Goal: Complete application form: Complete application form

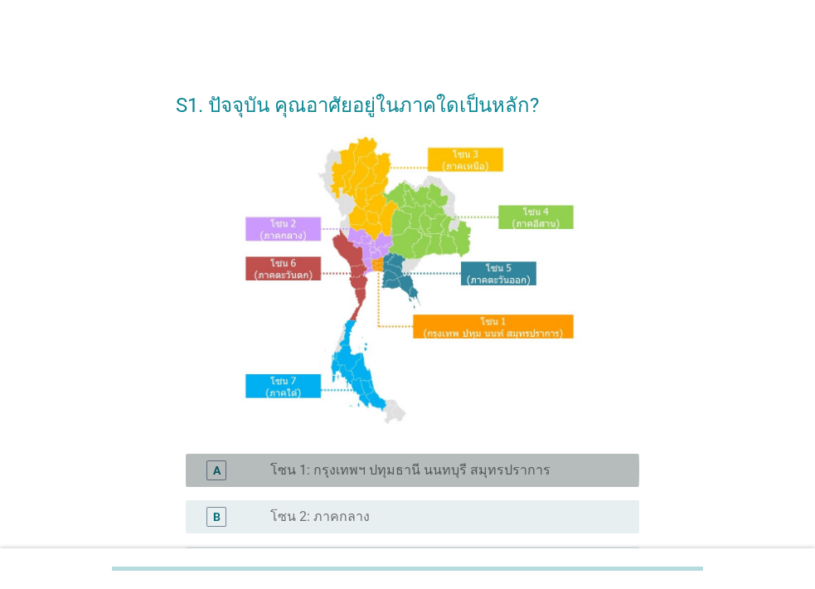
click at [354, 463] on label "โซน 1: กรุงเทพฯ ปทุมธานี นนทบุรี สมุทรปราการ" at bounding box center [410, 470] width 280 height 17
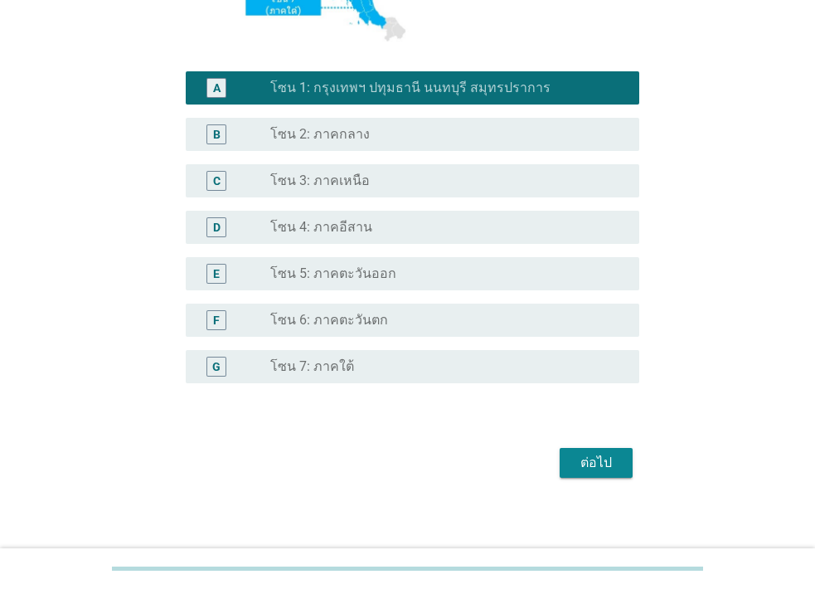
scroll to position [390, 0]
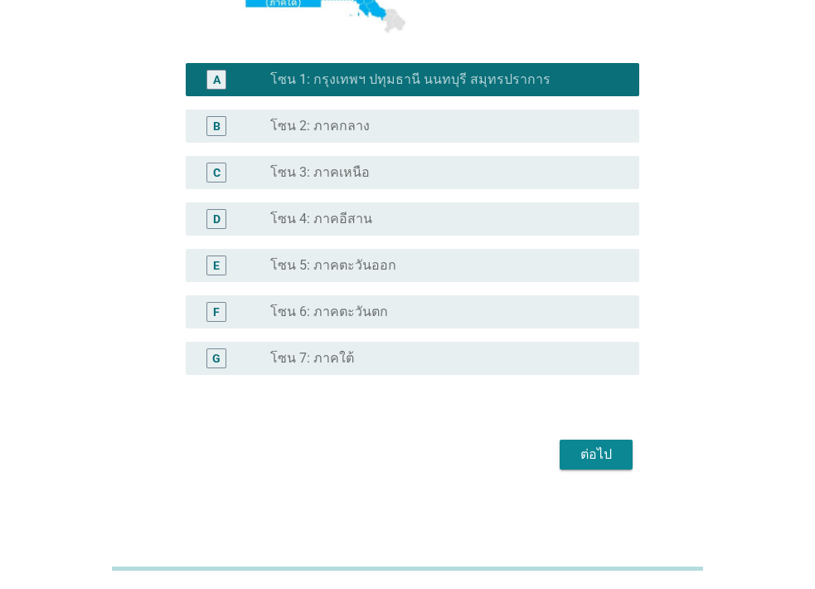
click at [574, 444] on div "ต่อไป" at bounding box center [596, 454] width 46 height 20
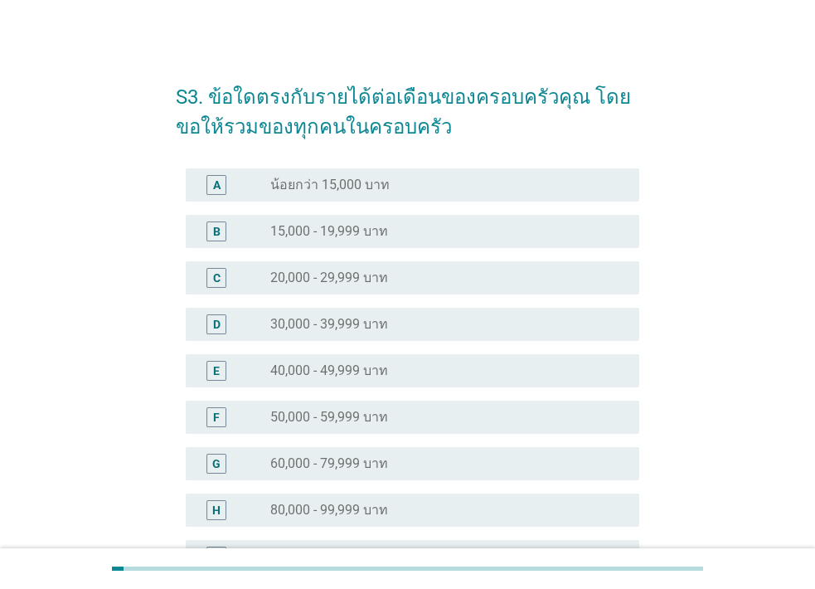
scroll to position [0, 0]
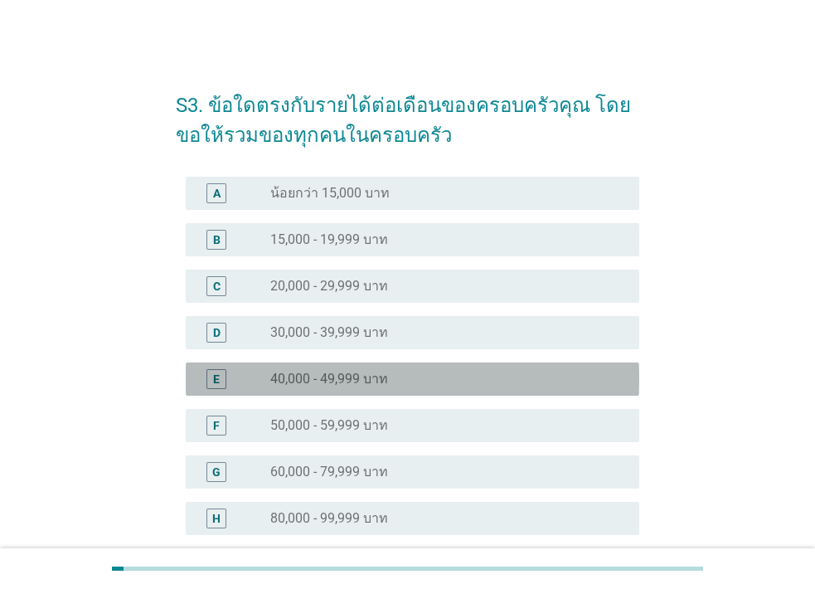
click at [322, 371] on label "40,000 - 49,999 บาท" at bounding box center [329, 379] width 118 height 17
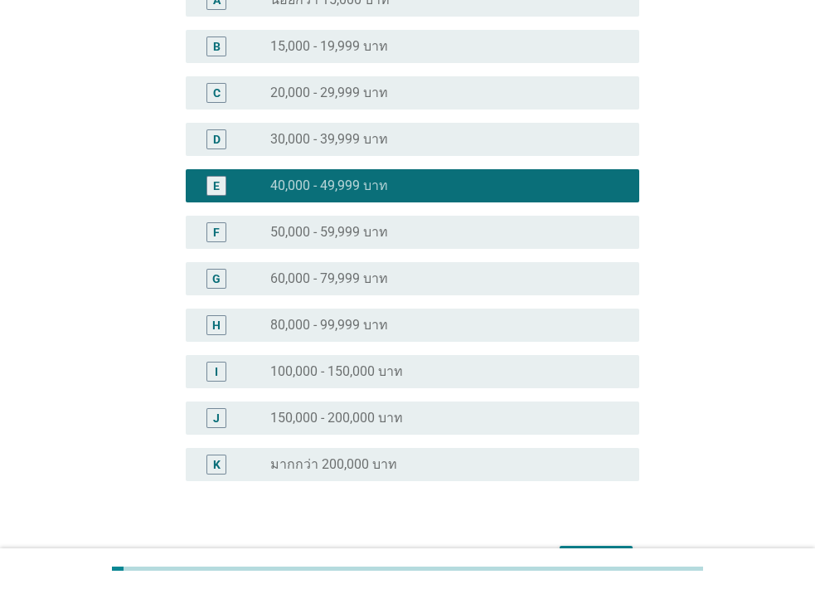
scroll to position [298, 0]
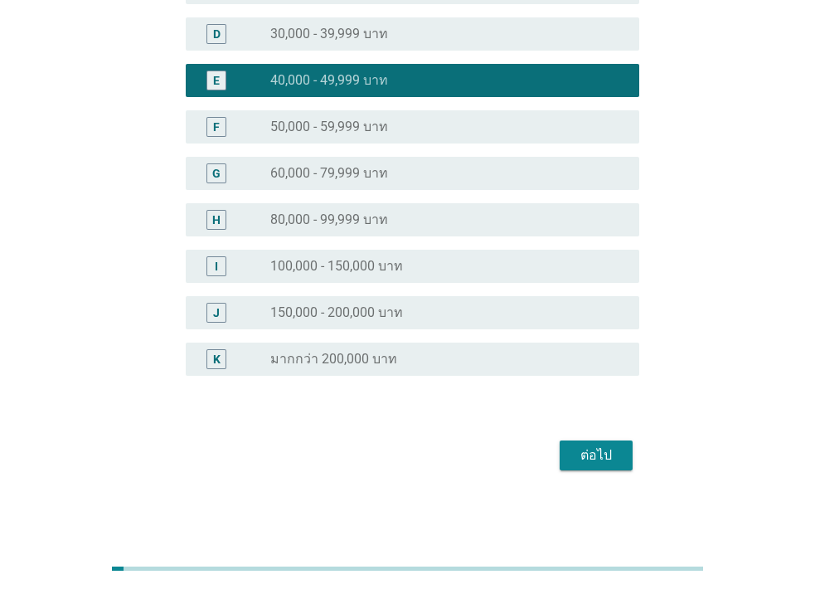
click at [589, 450] on div "ต่อไป" at bounding box center [596, 455] width 46 height 20
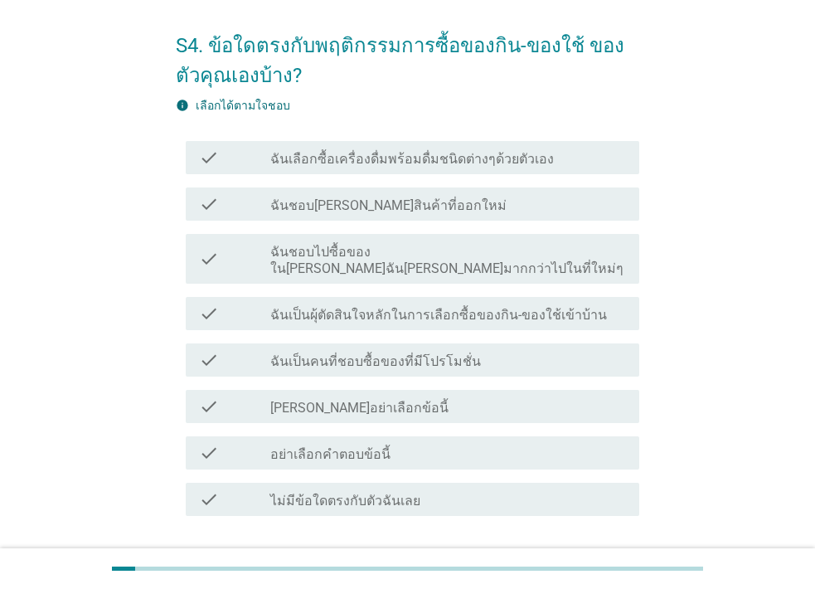
scroll to position [75, 0]
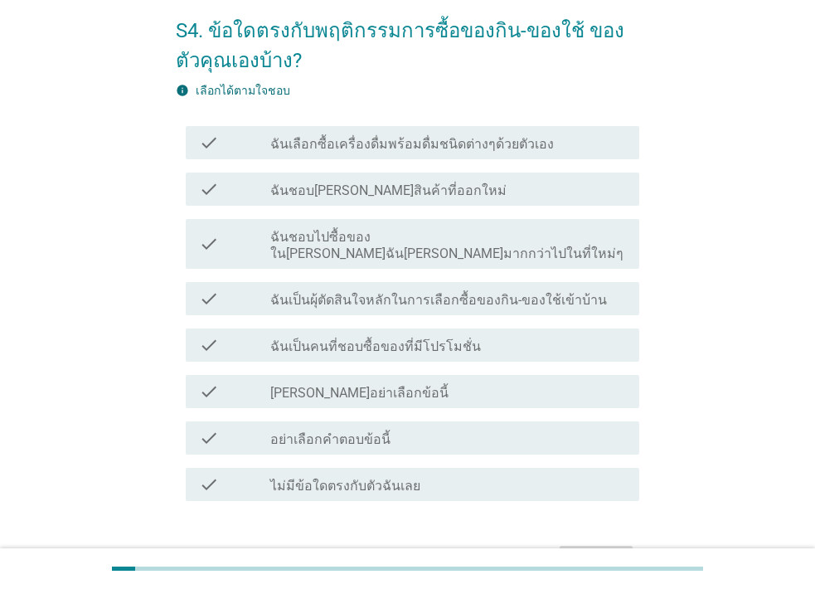
click at [361, 148] on label "ฉันเลือกซื้อเครื่องดื่มพร้อมดื่มชนิดต่างๆด้วยตัวเอง" at bounding box center [412, 144] width 284 height 17
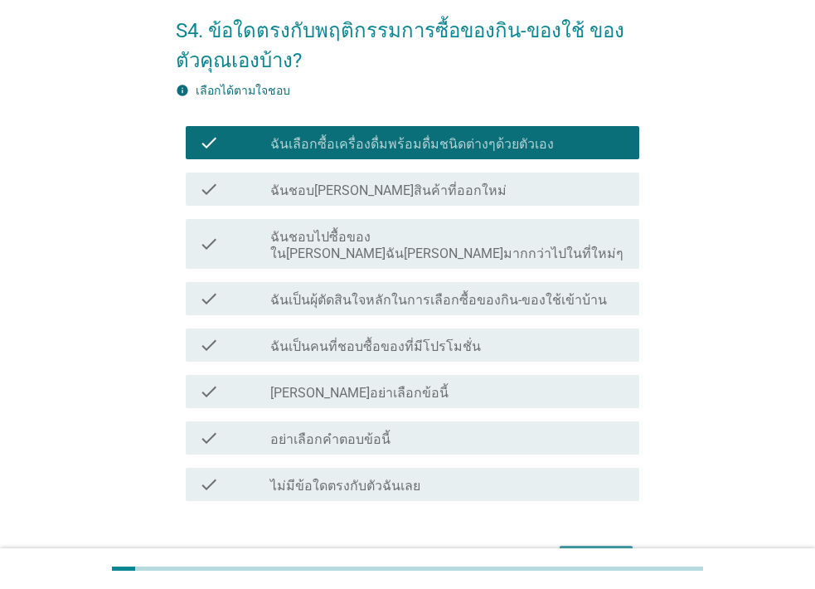
click at [567, 545] on button "ต่อไป" at bounding box center [596, 560] width 73 height 30
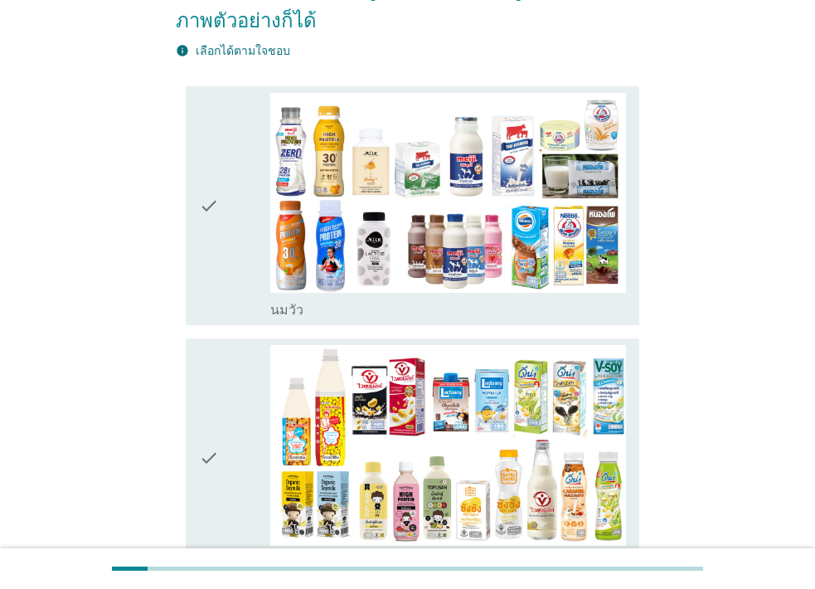
scroll to position [96, 0]
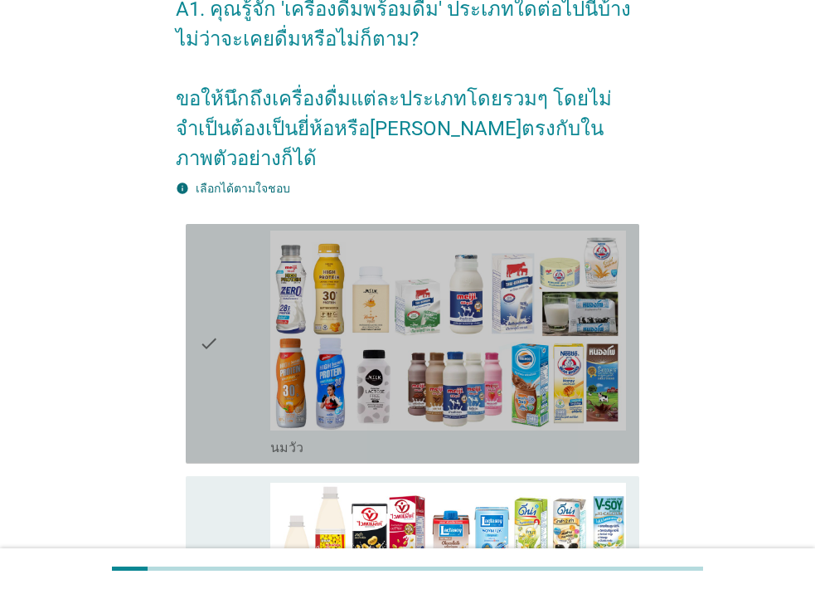
click at [206, 314] on icon "check" at bounding box center [209, 343] width 20 height 226
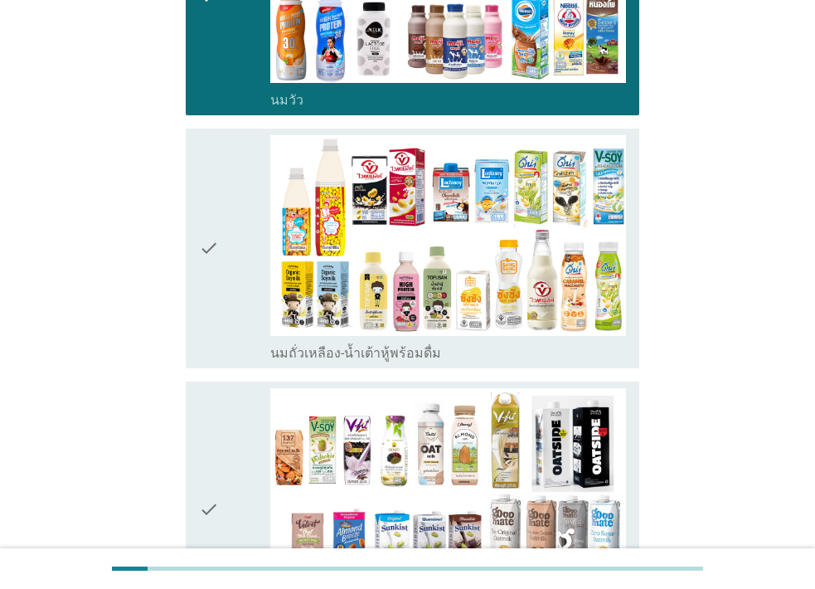
scroll to position [288, 0]
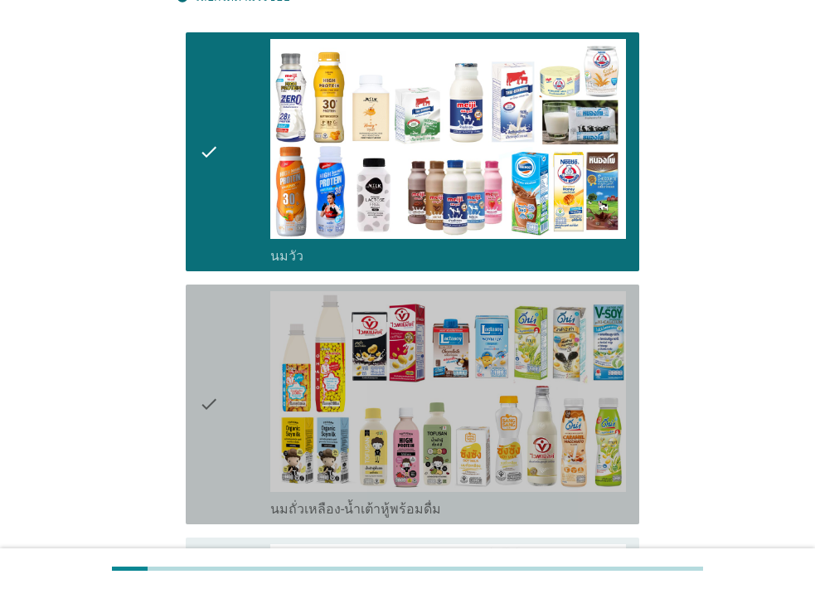
click at [213, 376] on icon "check" at bounding box center [209, 404] width 20 height 226
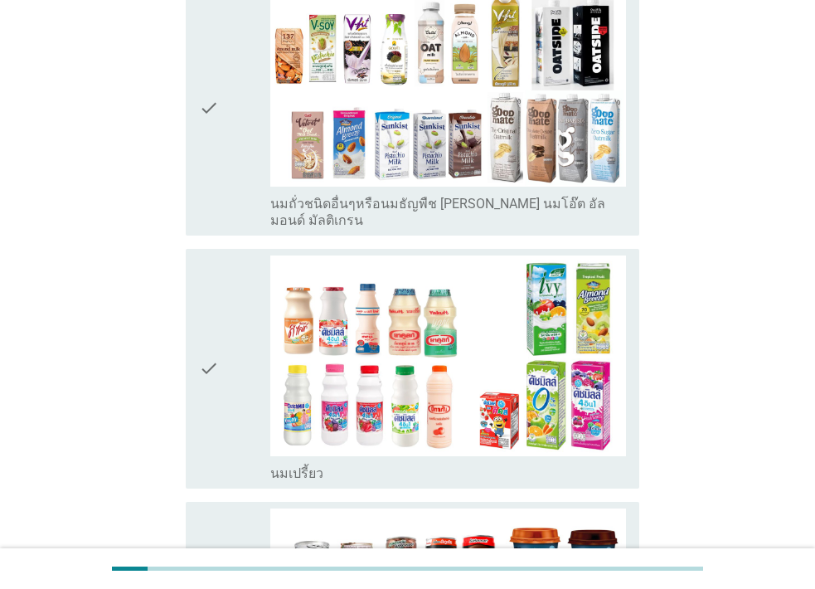
scroll to position [1042, 0]
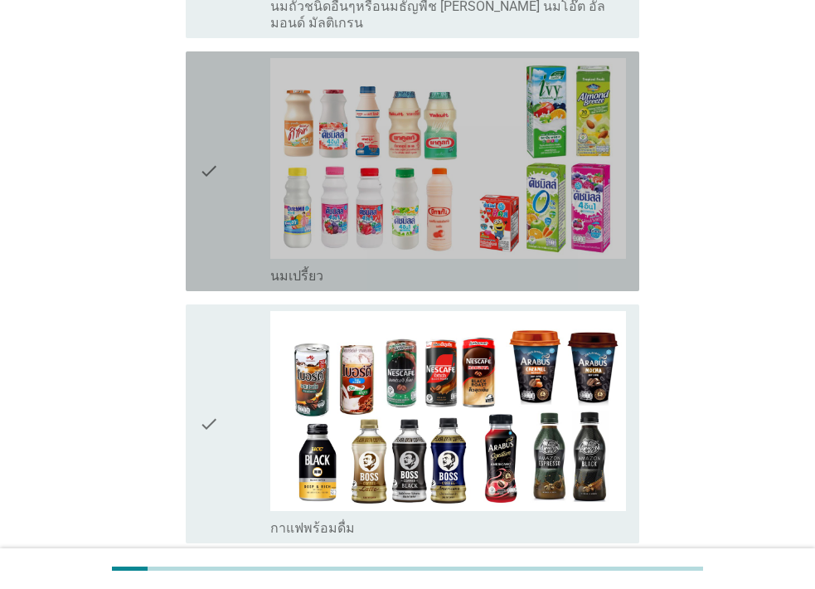
click at [212, 119] on icon "check" at bounding box center [209, 171] width 20 height 226
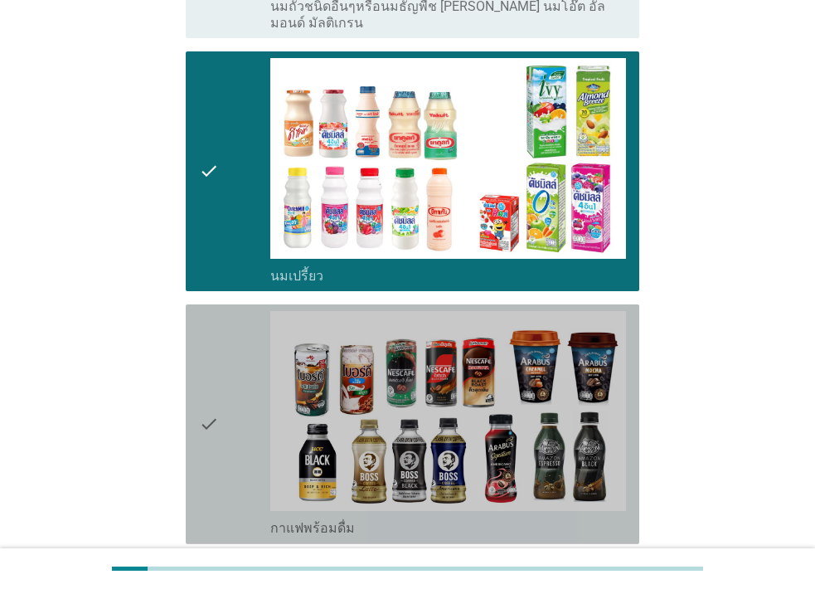
click at [202, 375] on icon "check" at bounding box center [209, 424] width 20 height 226
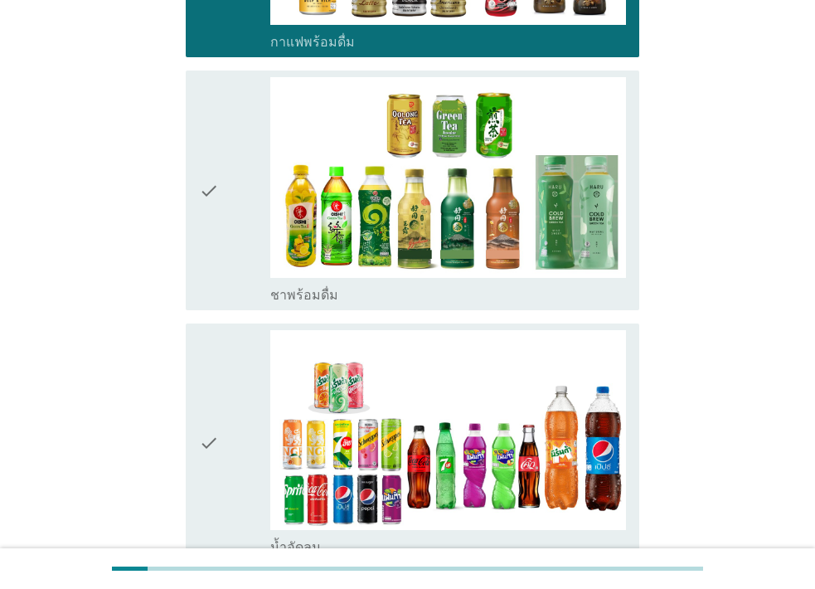
scroll to position [1569, 0]
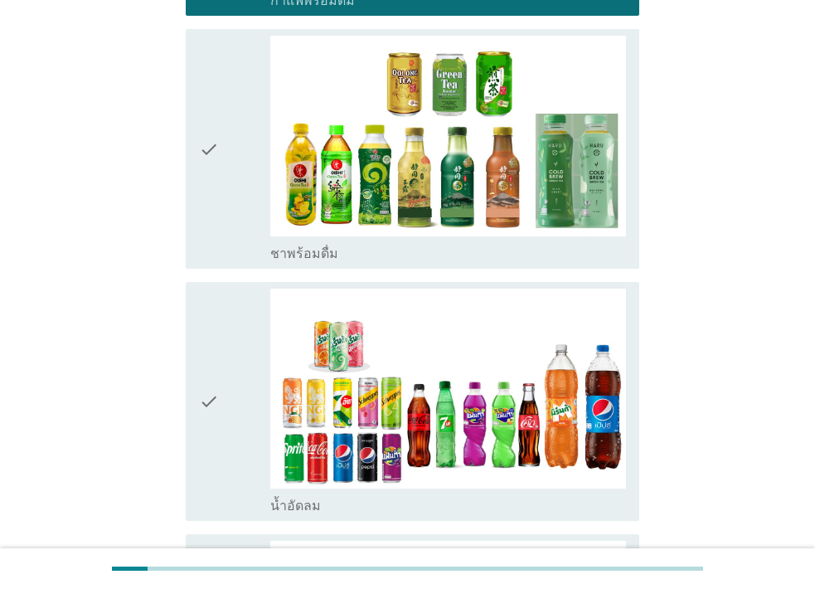
click at [200, 105] on icon "check" at bounding box center [209, 149] width 20 height 226
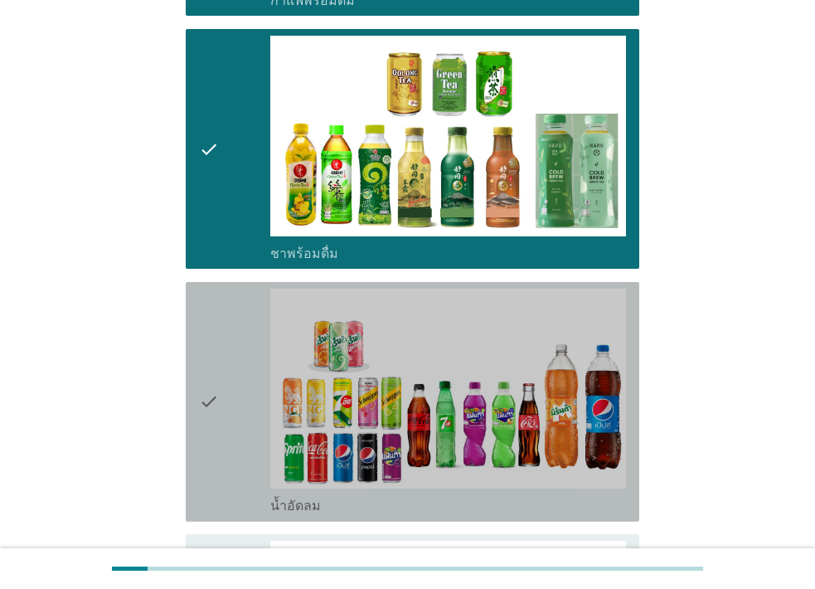
click at [209, 364] on icon "check" at bounding box center [209, 401] width 20 height 226
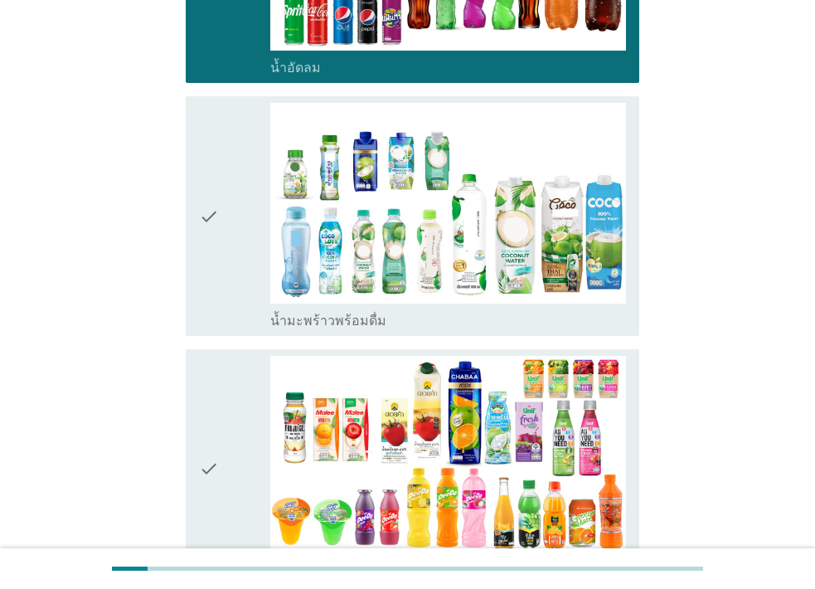
scroll to position [2031, 0]
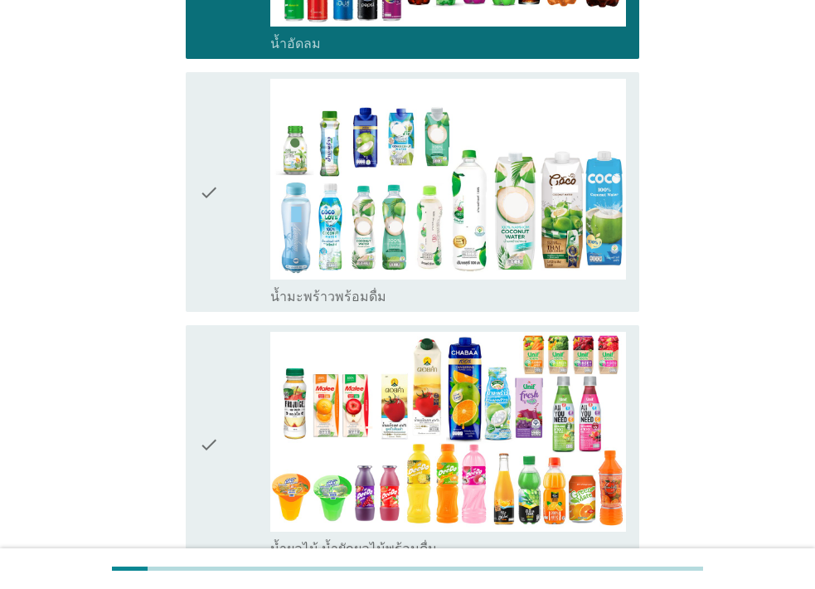
click at [211, 150] on icon "check" at bounding box center [209, 192] width 20 height 226
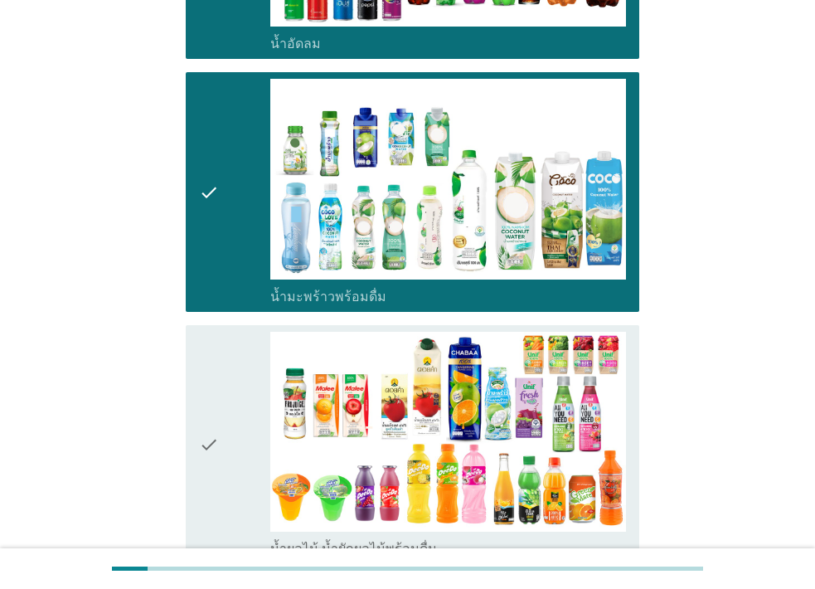
click at [215, 412] on icon "check" at bounding box center [209, 445] width 20 height 226
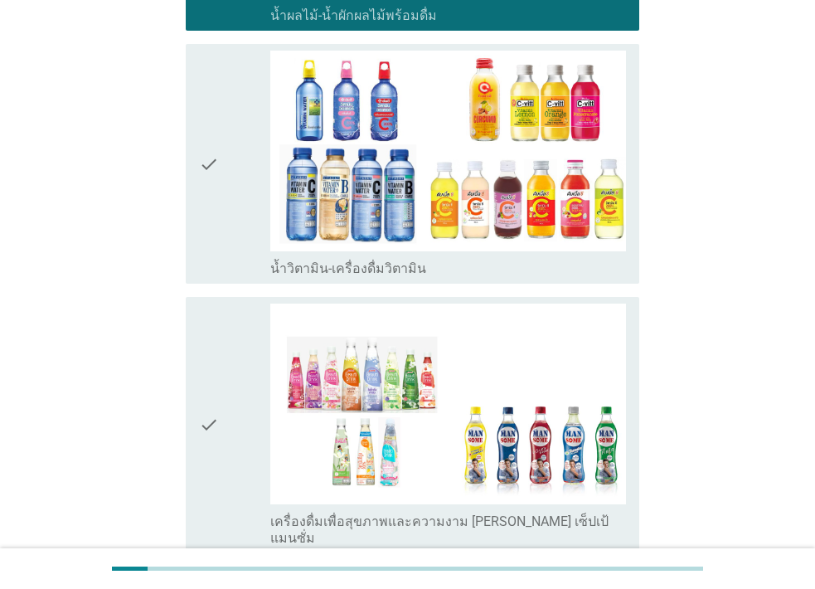
scroll to position [2642, 0]
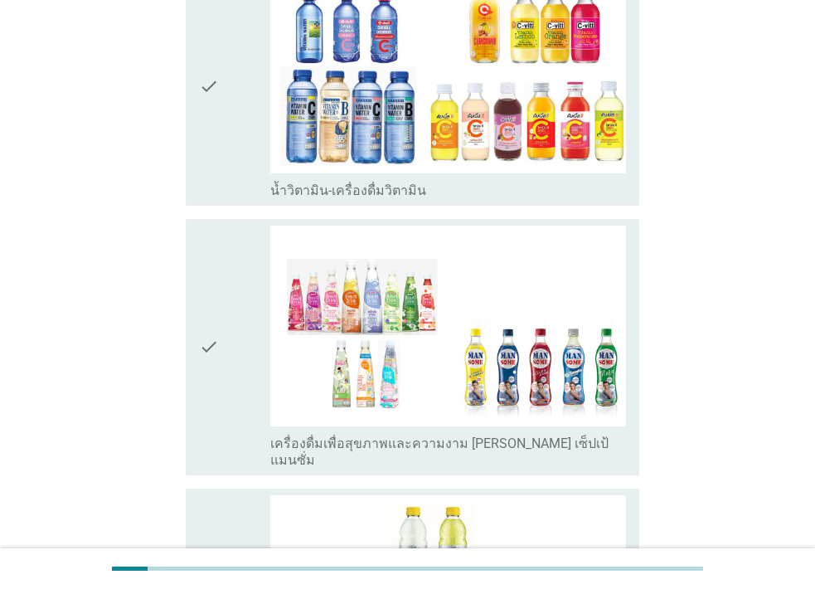
click at [205, 49] on icon "check" at bounding box center [209, 86] width 20 height 226
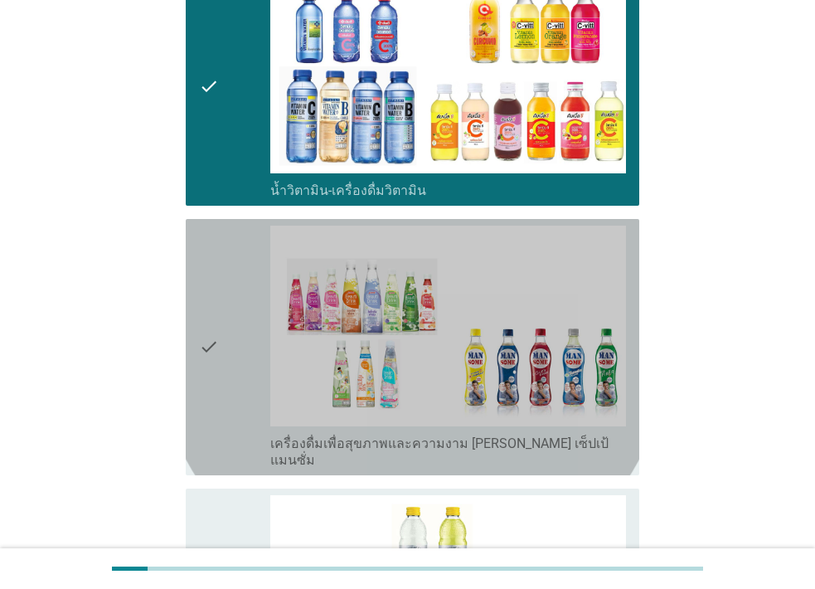
click at [196, 279] on div "check check_box_outline_blank เครื่องดื่มเพื่อสุขภาพและความงาม [PERSON_NAME] เซ…" at bounding box center [412, 347] width 453 height 256
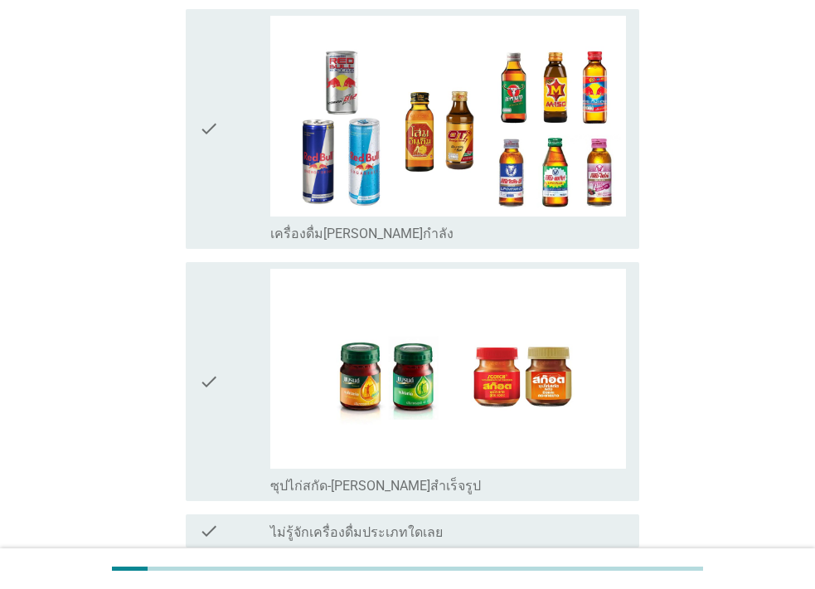
scroll to position [3397, 0]
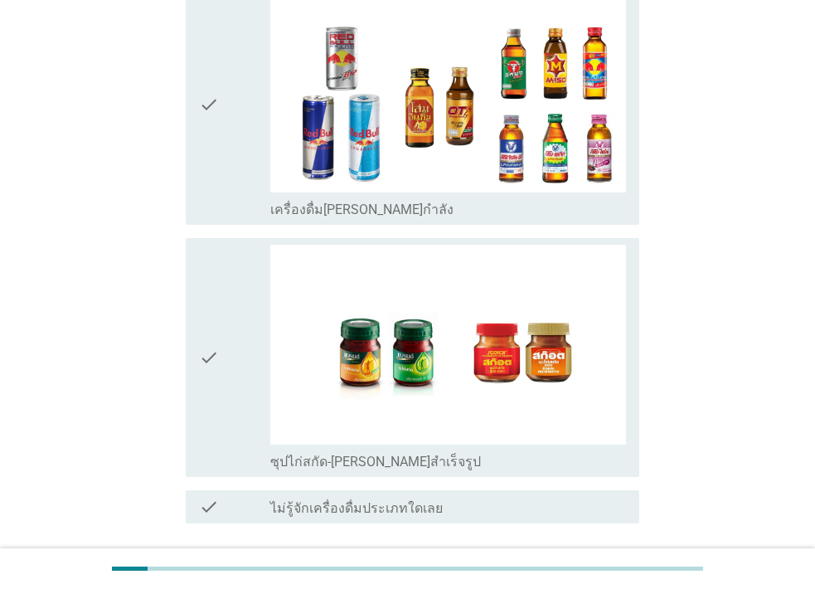
click at [213, 303] on icon "check" at bounding box center [209, 358] width 20 height 226
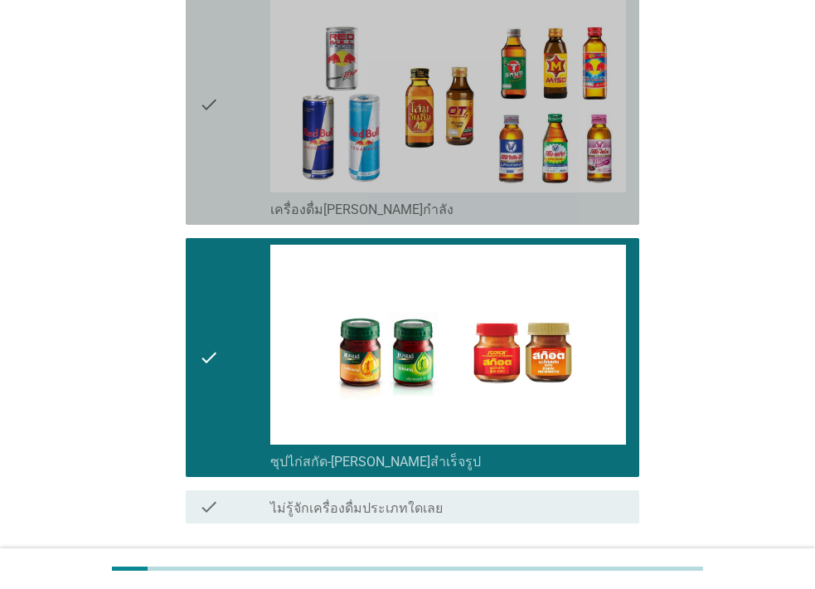
click at [193, 55] on div "check check_box_outline_blank เครื่องดื่ม[PERSON_NAME]กำลัง" at bounding box center [412, 105] width 453 height 240
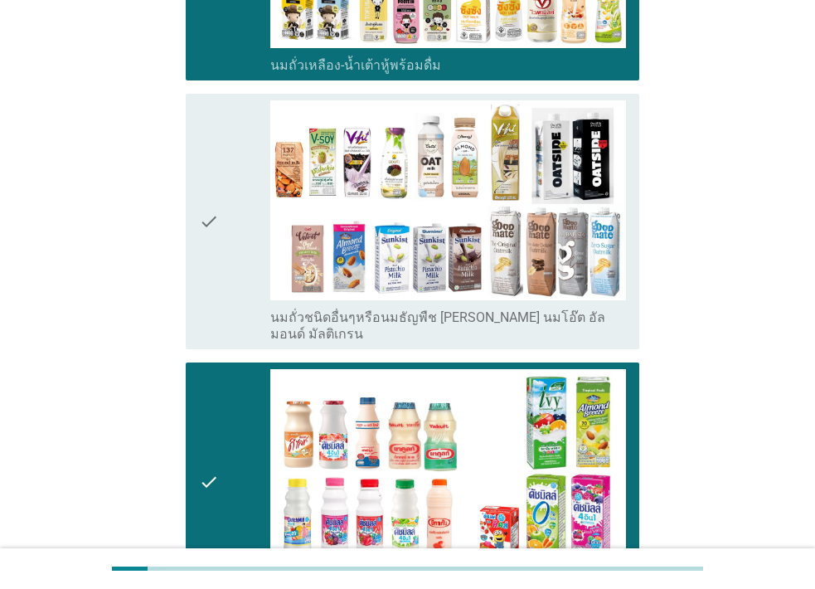
scroll to position [713, 0]
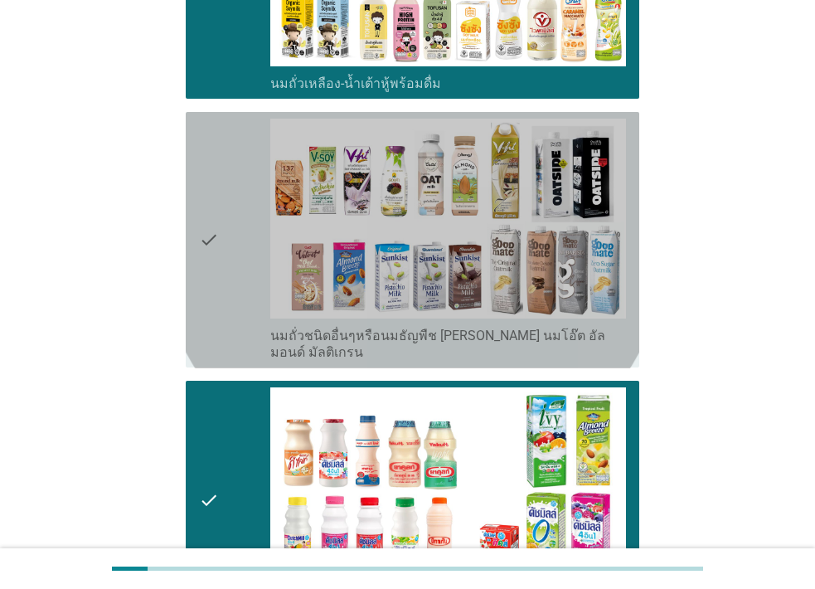
click at [216, 223] on icon "check" at bounding box center [209, 240] width 20 height 243
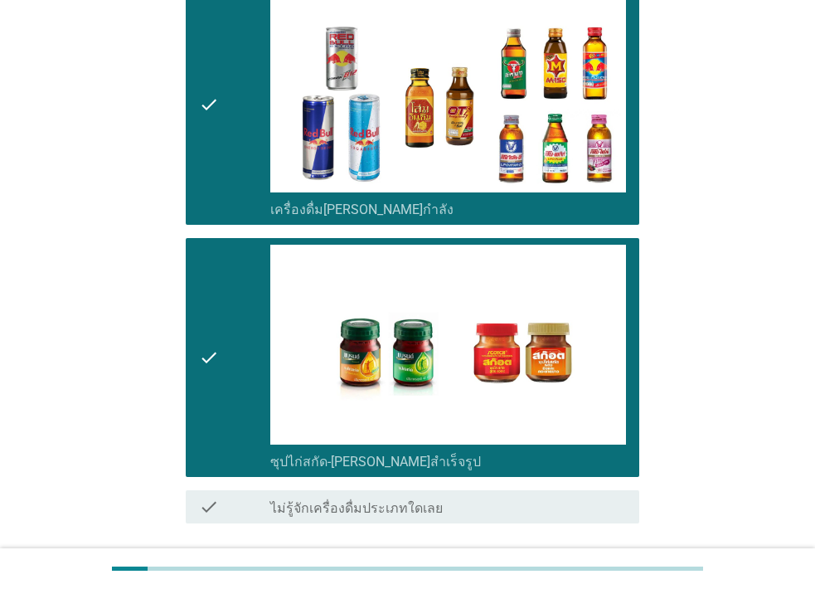
scroll to position [3463, 0]
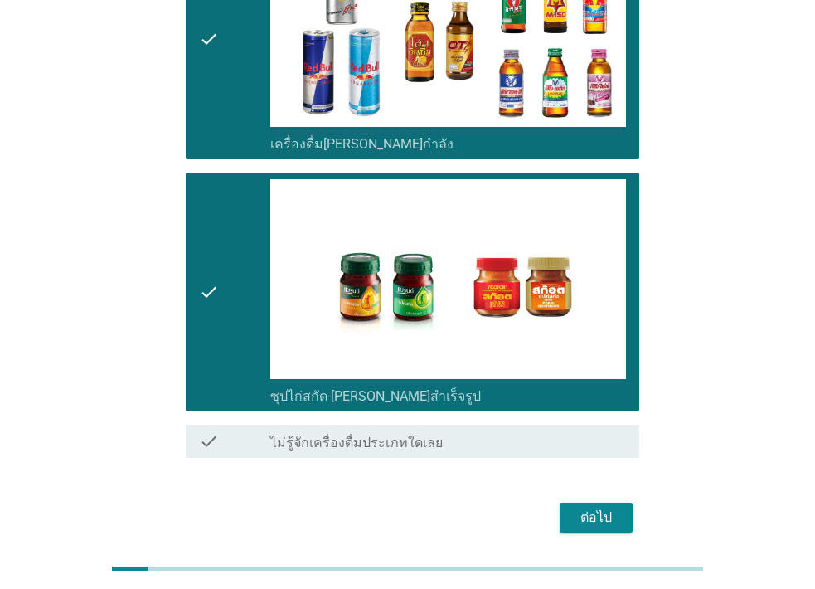
click at [622, 502] on button "ต่อไป" at bounding box center [596, 517] width 73 height 30
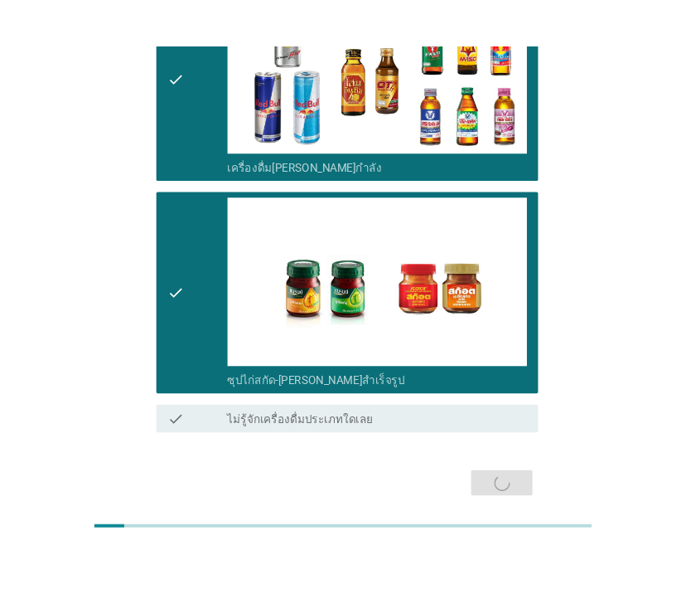
scroll to position [0, 0]
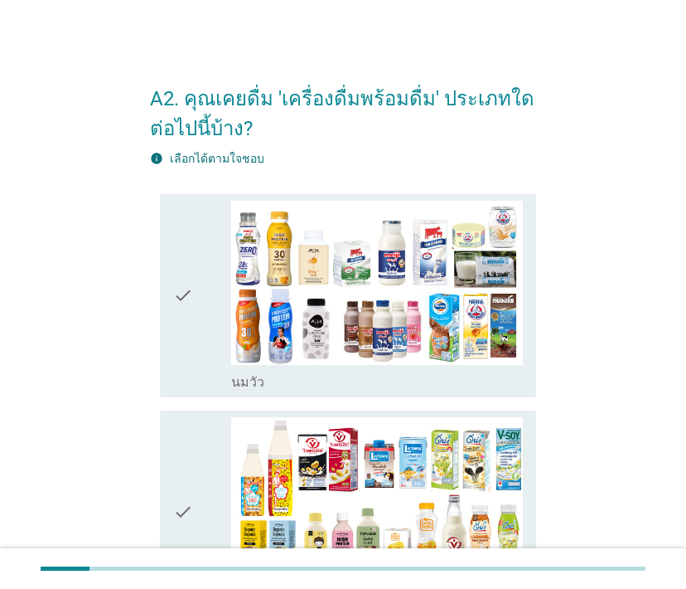
click at [189, 294] on icon "check" at bounding box center [183, 296] width 20 height 190
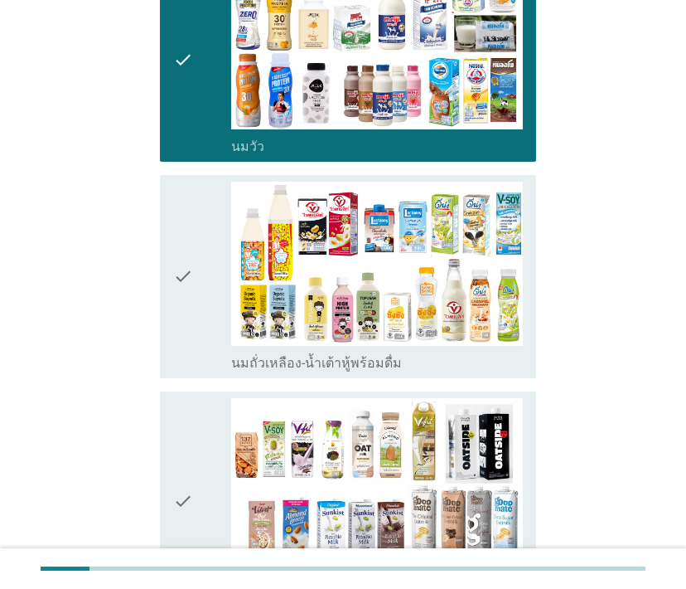
scroll to position [292, 0]
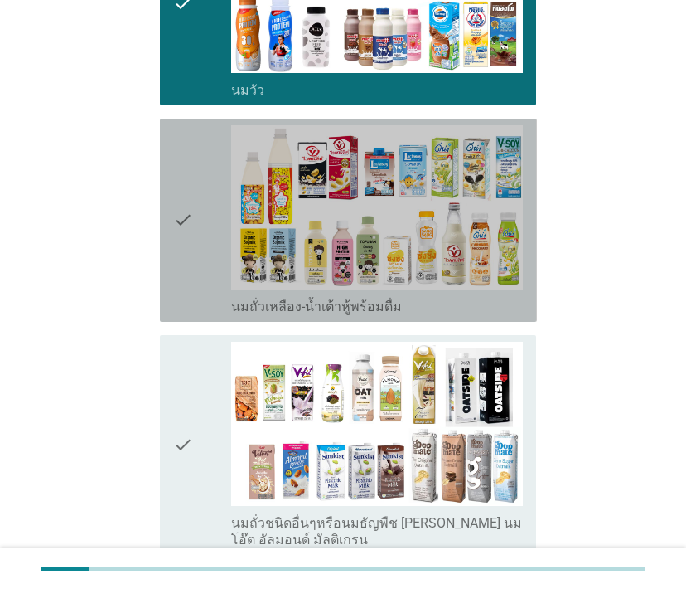
click at [187, 230] on icon "check" at bounding box center [183, 220] width 20 height 190
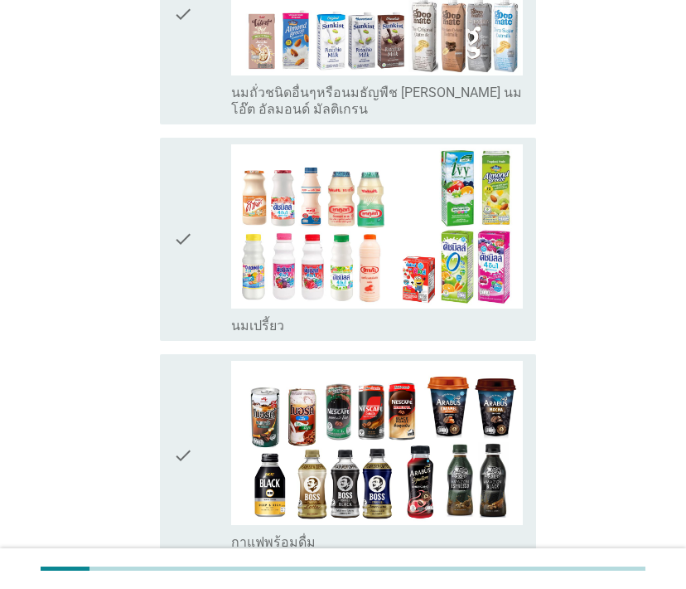
scroll to position [748, 0]
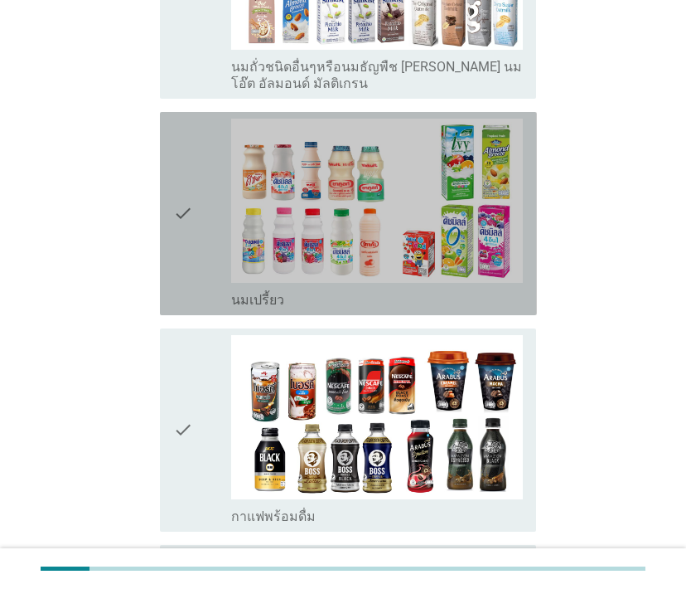
click at [178, 225] on icon "check" at bounding box center [183, 214] width 20 height 190
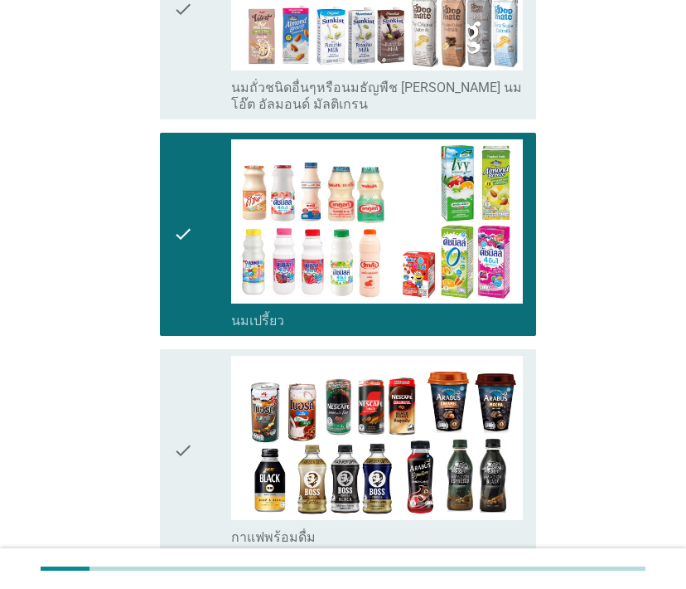
scroll to position [865, 0]
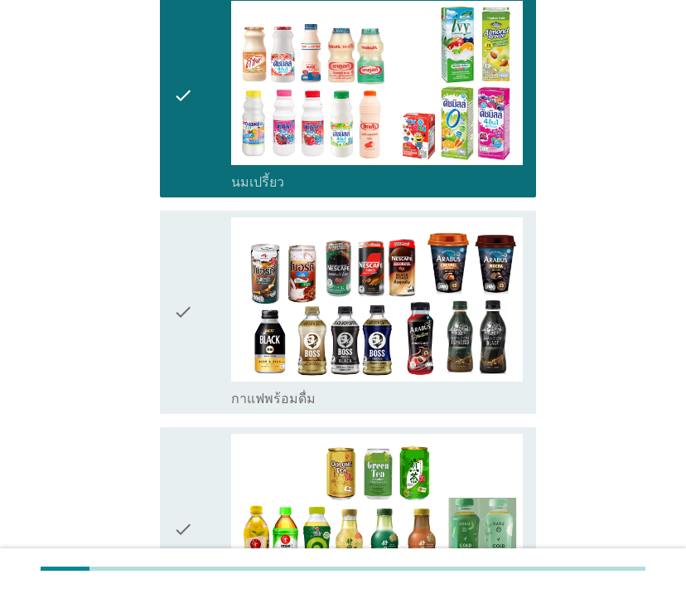
click at [188, 329] on icon "check" at bounding box center [183, 312] width 20 height 190
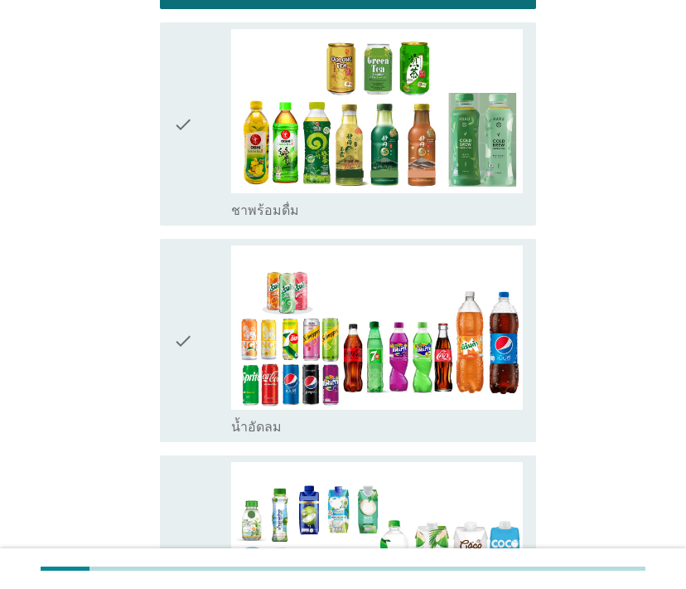
scroll to position [1290, 0]
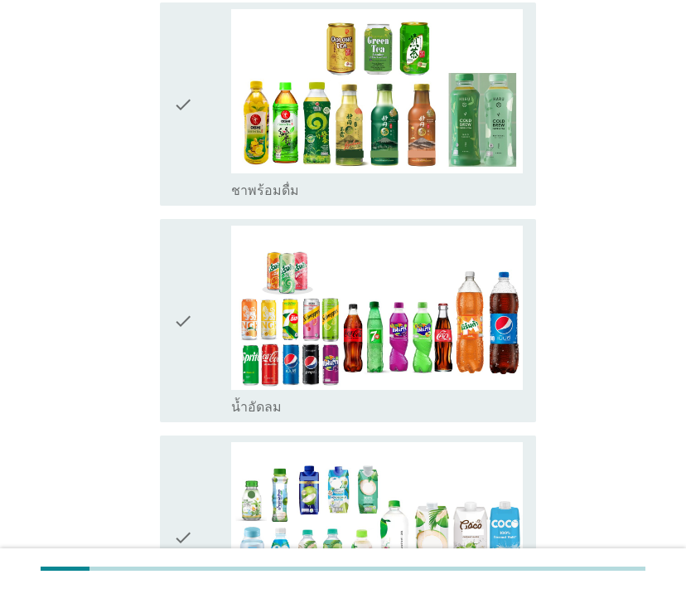
click at [193, 122] on div "check" at bounding box center [202, 104] width 58 height 190
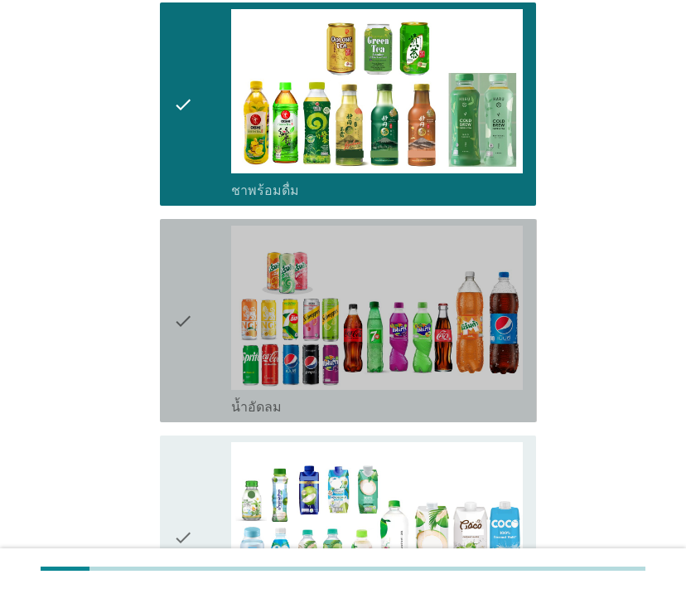
click at [182, 349] on icon "check" at bounding box center [183, 320] width 20 height 190
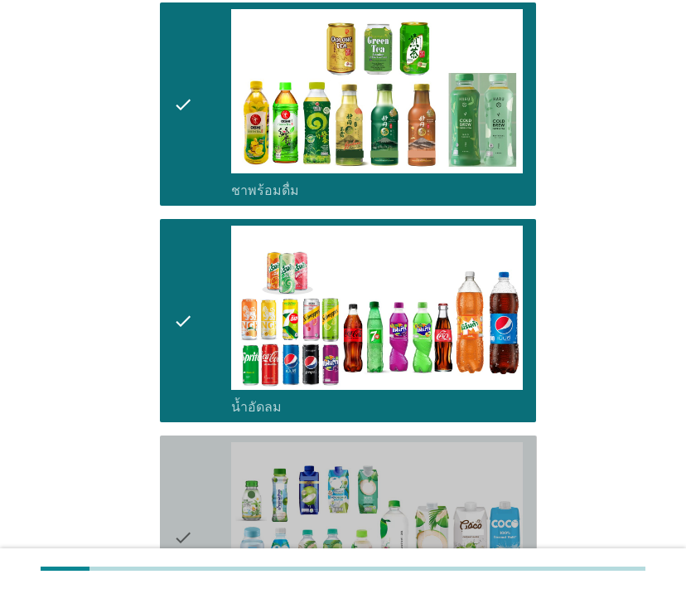
click at [194, 517] on div "check" at bounding box center [202, 537] width 58 height 190
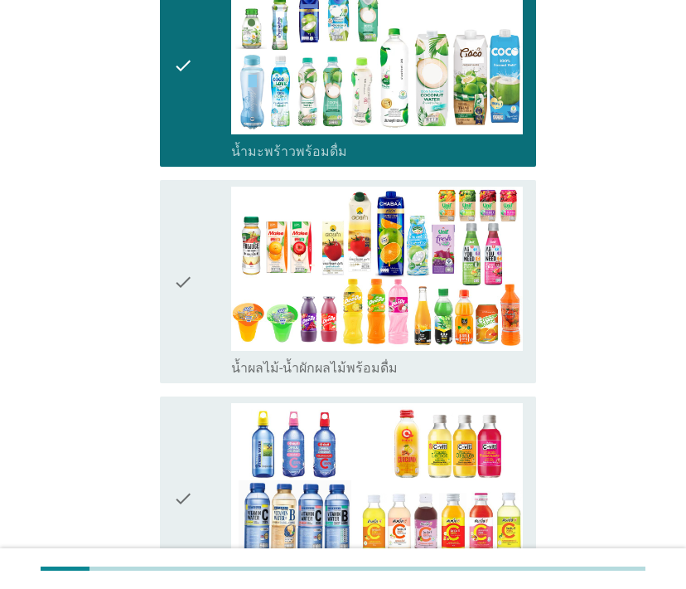
scroll to position [1844, 0]
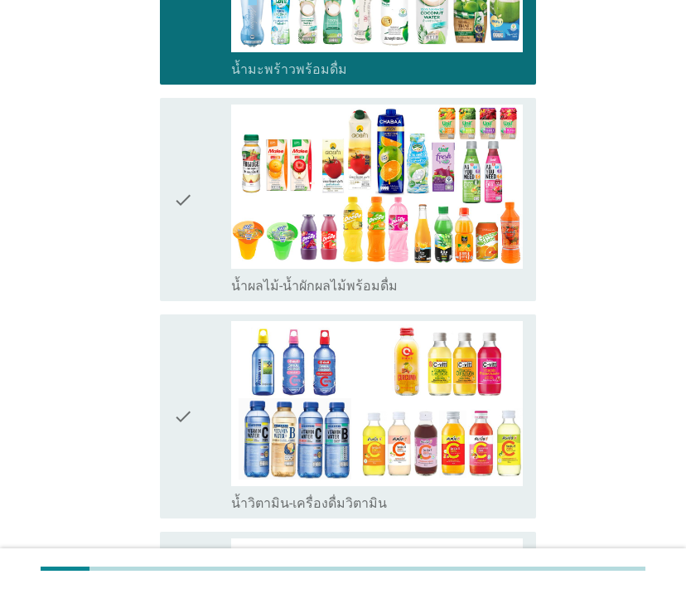
click at [187, 208] on icon "check" at bounding box center [183, 199] width 20 height 190
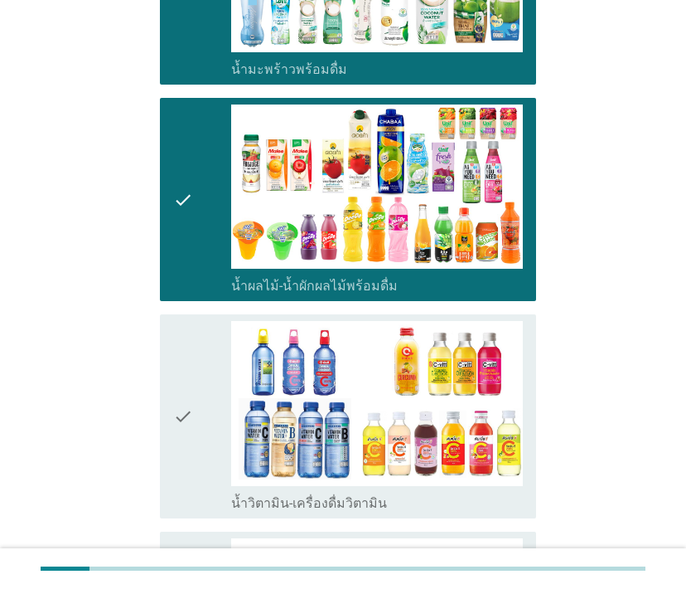
click at [189, 412] on icon "check" at bounding box center [183, 416] width 20 height 190
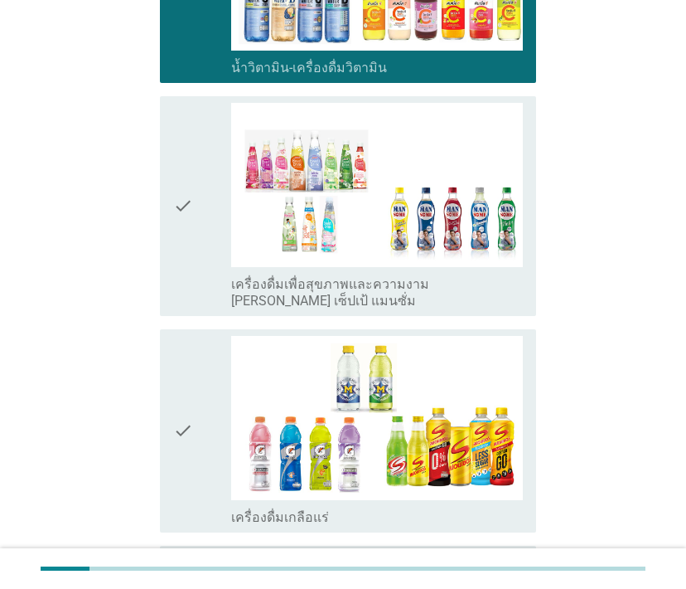
scroll to position [2401, 0]
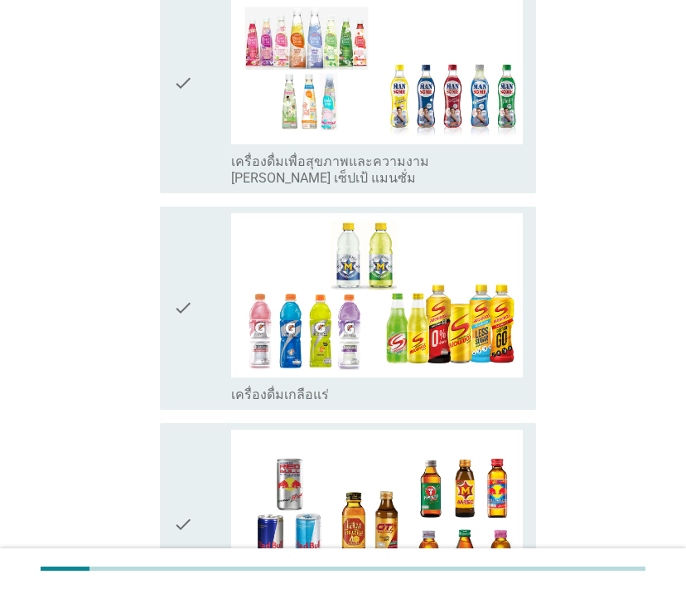
click at [191, 84] on icon "check" at bounding box center [183, 83] width 20 height 206
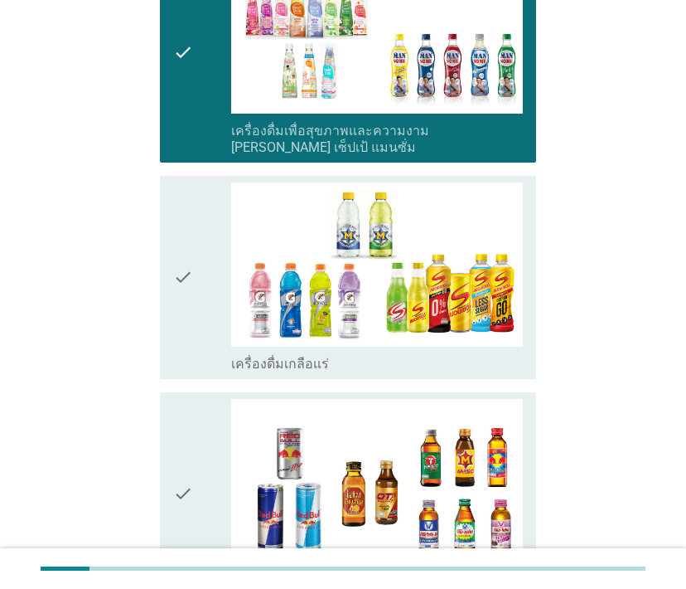
scroll to position [2606, 0]
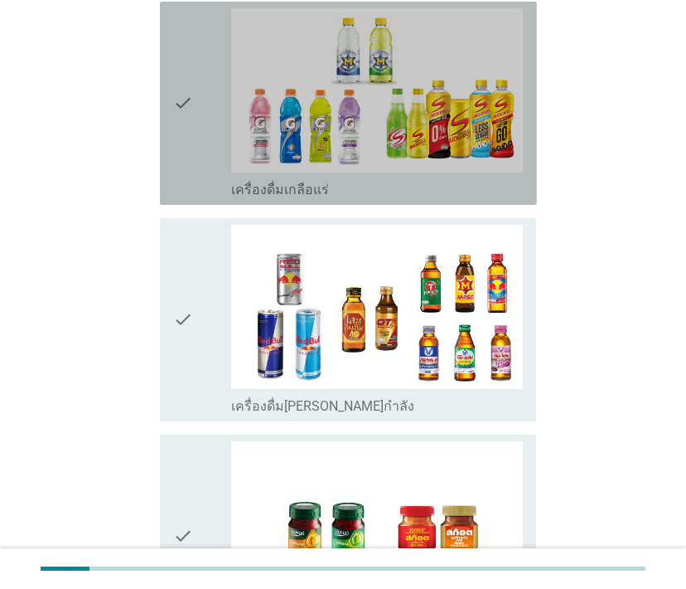
click at [181, 92] on icon "check" at bounding box center [183, 103] width 20 height 190
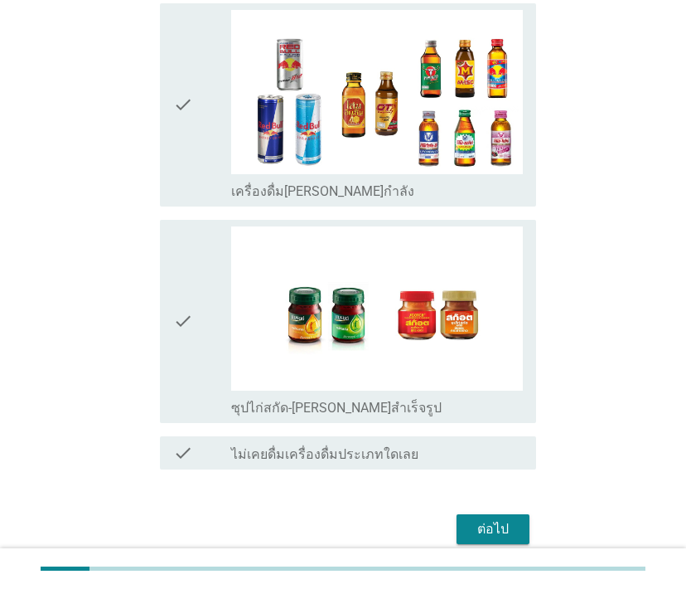
scroll to position [2872, 0]
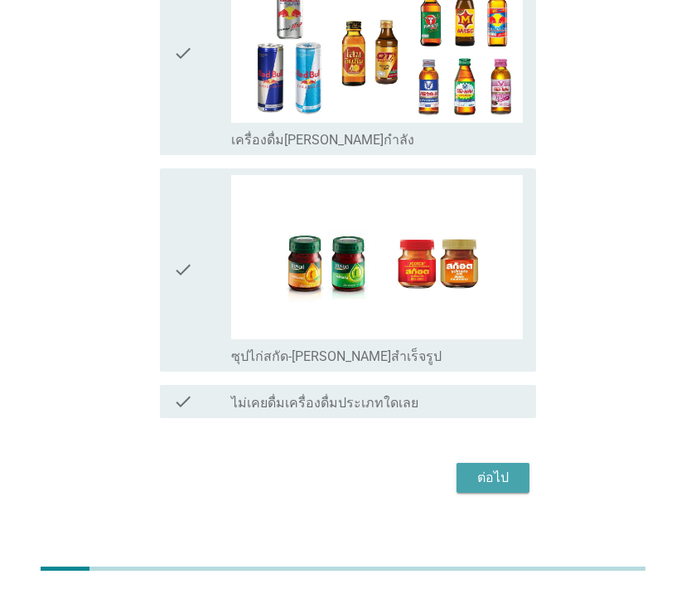
click at [492, 468] on div "ต่อไป" at bounding box center [493, 478] width 46 height 20
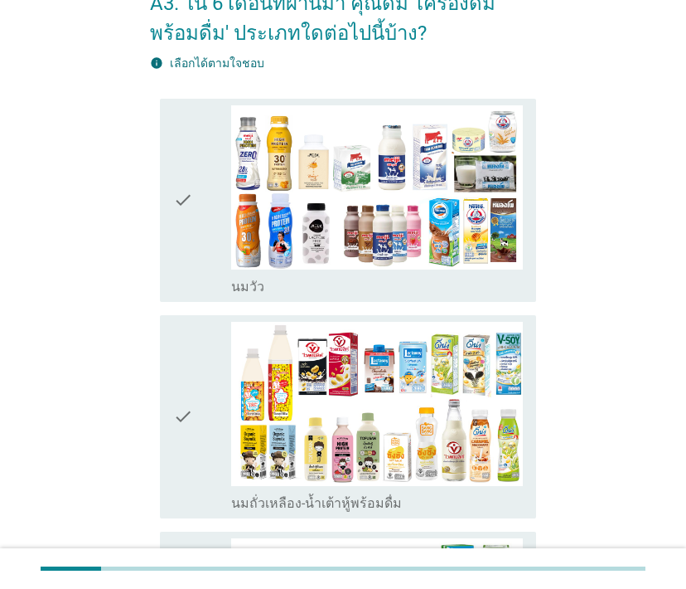
scroll to position [87, 0]
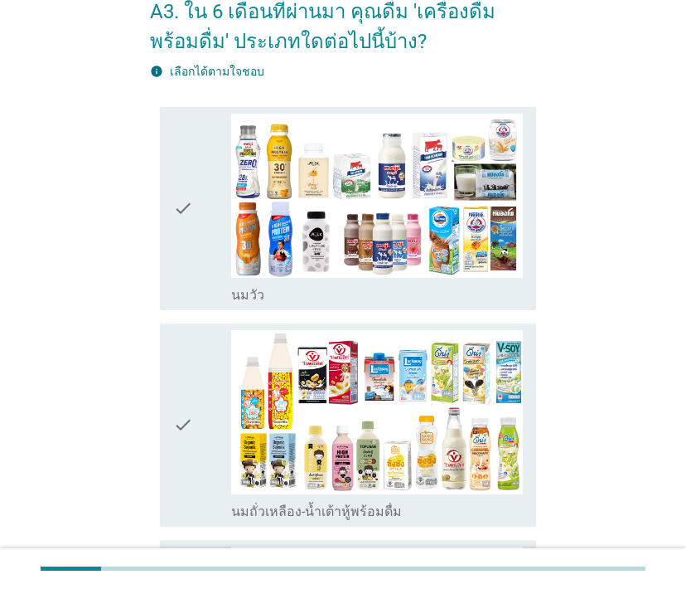
click at [172, 201] on div "check check_box_outline_blank [PERSON_NAME]" at bounding box center [348, 208] width 377 height 203
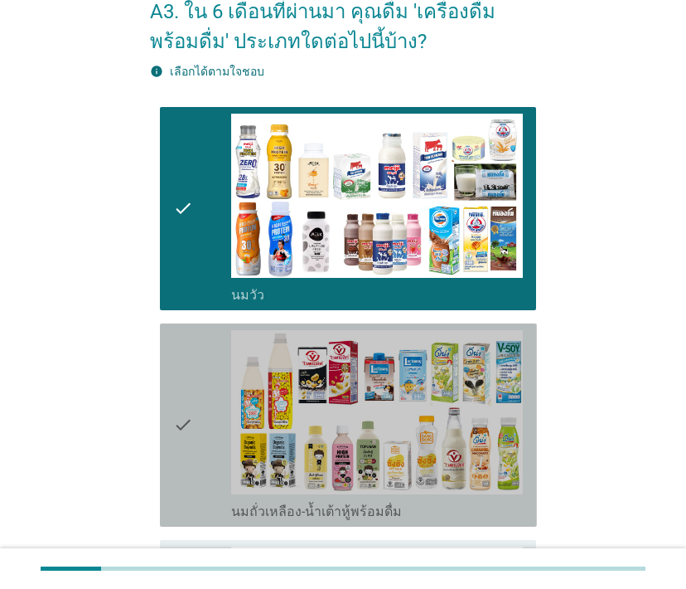
click at [162, 434] on div "check check_box_outline_blank นมถั่วเหลือง-น้ำเต้าหู้พร้อมดื่ม" at bounding box center [348, 424] width 377 height 203
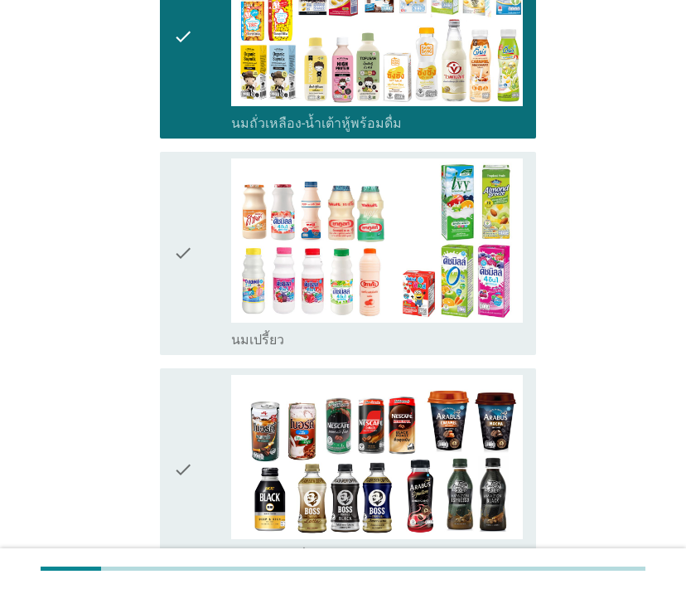
scroll to position [562, 0]
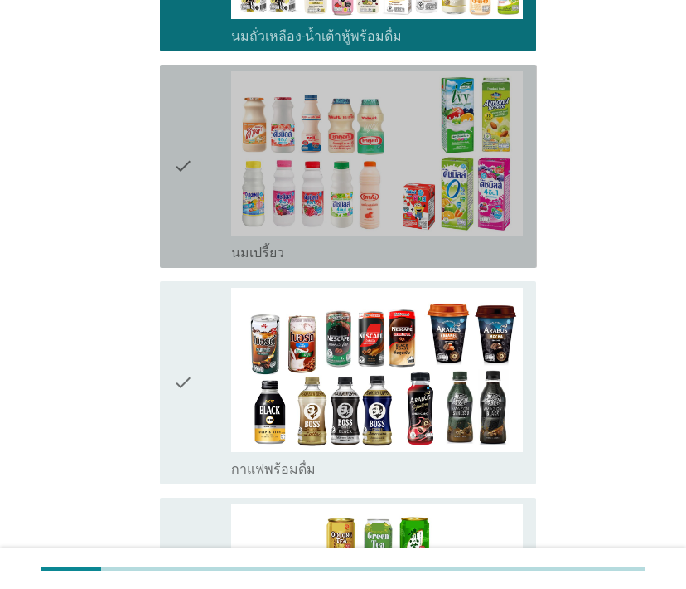
click at [187, 177] on icon "check" at bounding box center [183, 166] width 20 height 190
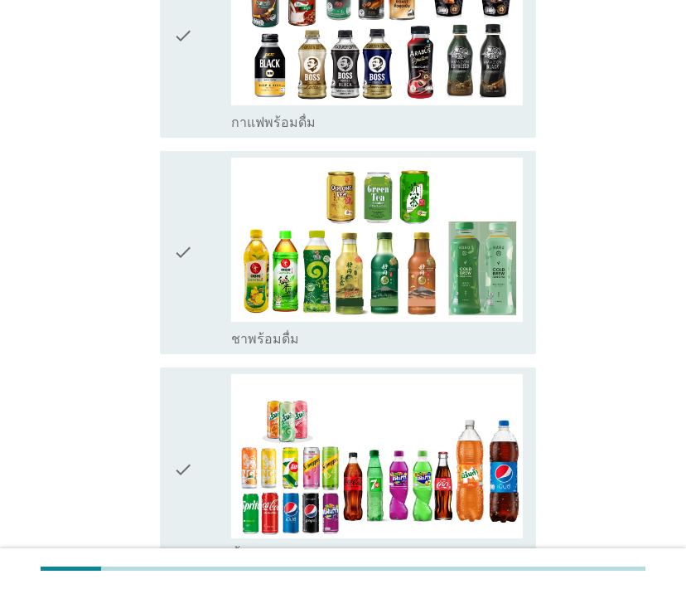
scroll to position [950, 0]
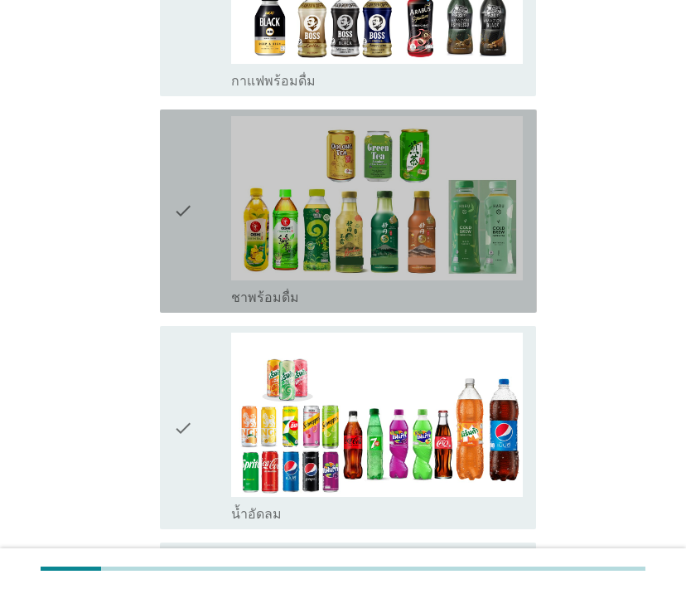
click at [187, 233] on icon "check" at bounding box center [183, 211] width 20 height 190
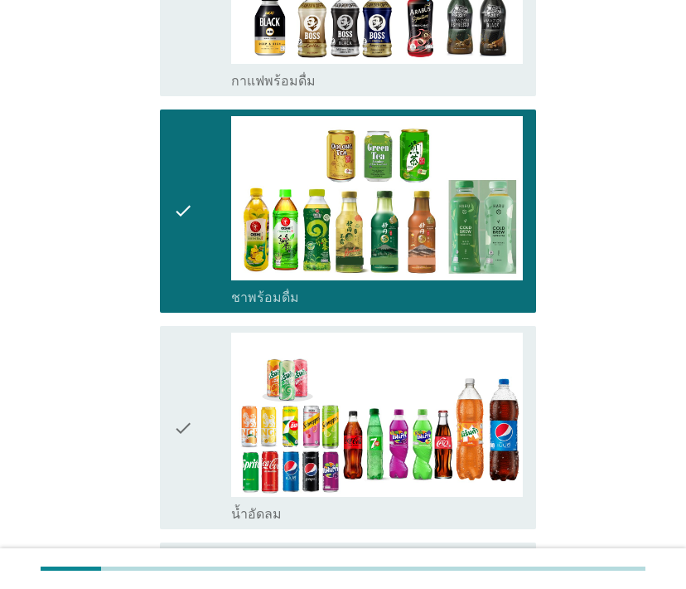
drag, startPoint x: 691, startPoint y: 253, endPoint x: 690, endPoint y: 316, distance: 63.0
click at [686, 316] on html "A3. ใน 6 เดือนที่ผ่านมา คุณดื่ม 'เครื่องดื่มพร้อมดื่ม' ประเภทใดต่อไปนี้บ้าง? in…" at bounding box center [343, 443] width 686 height 2787
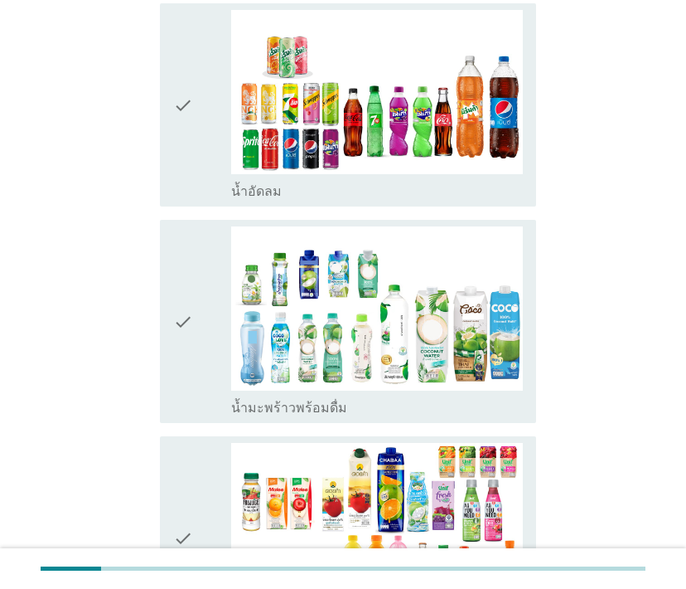
scroll to position [1301, 0]
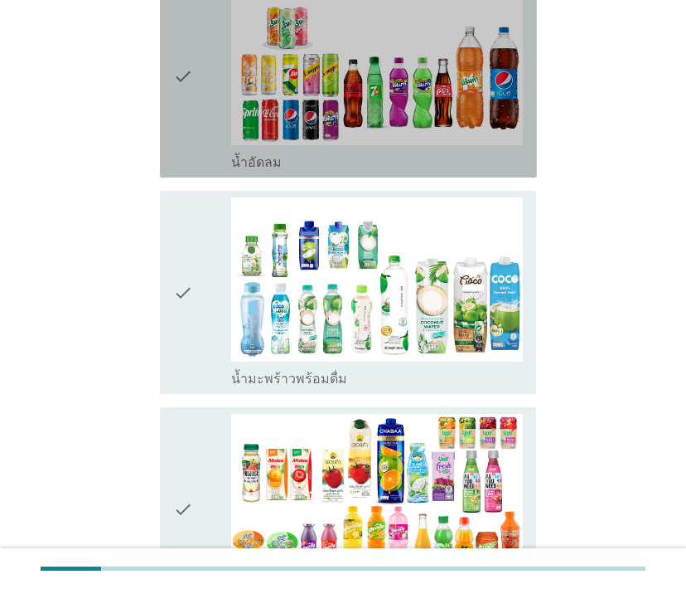
click at [177, 75] on icon "check" at bounding box center [183, 76] width 20 height 190
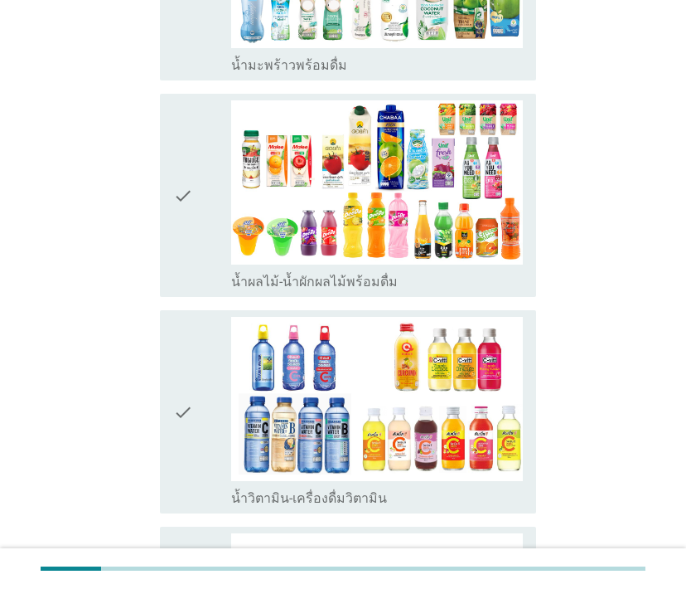
scroll to position [1673, 0]
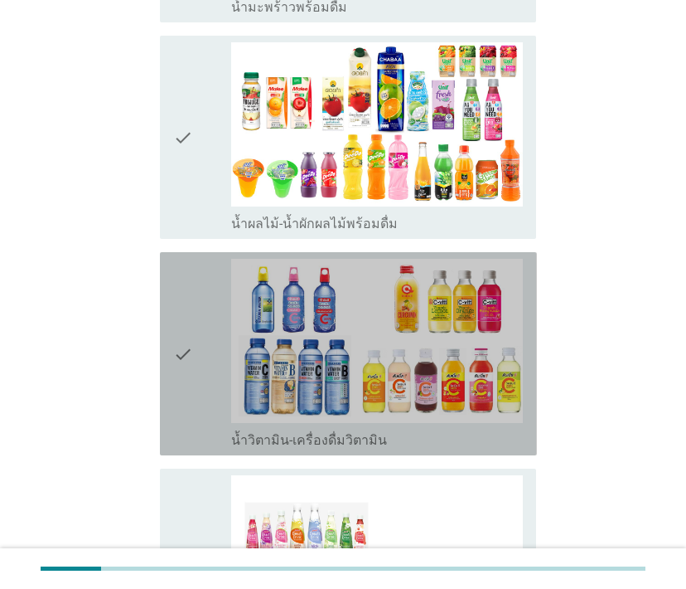
click at [174, 364] on icon "check" at bounding box center [183, 354] width 20 height 190
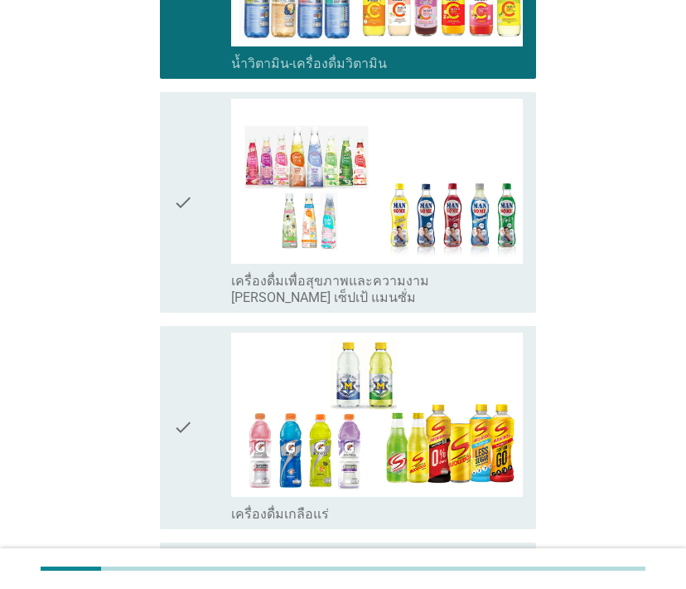
scroll to position [2074, 0]
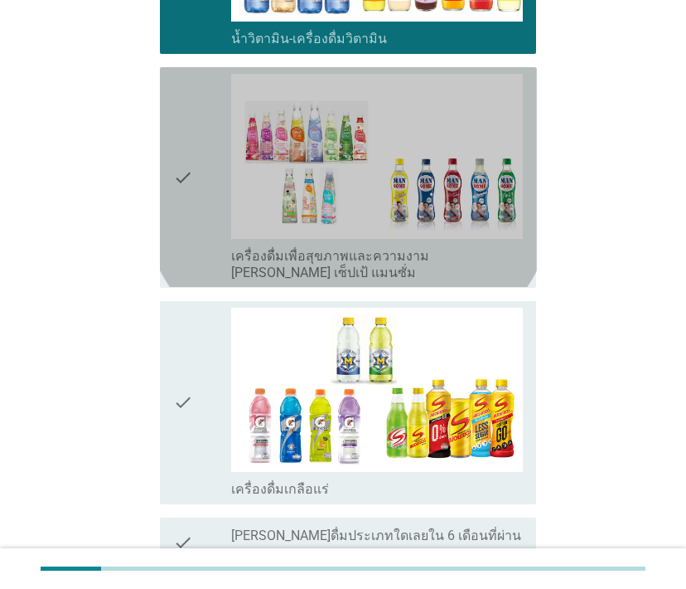
click at [184, 165] on icon "check" at bounding box center [183, 177] width 20 height 206
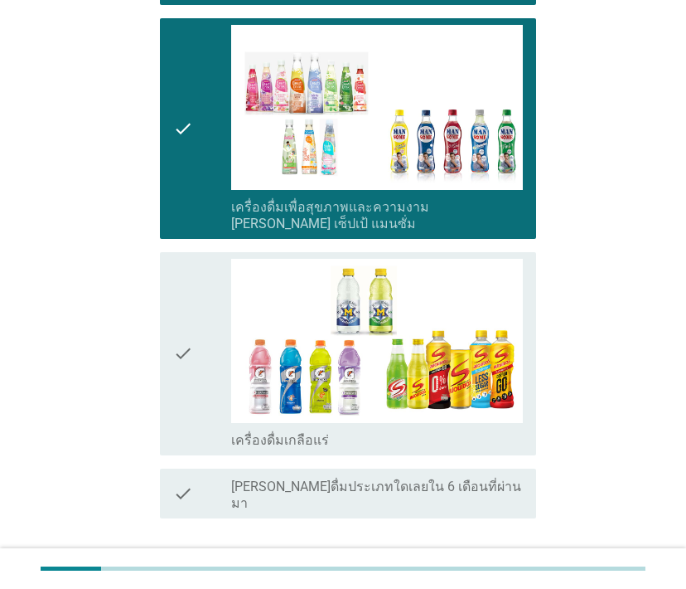
scroll to position [2206, 0]
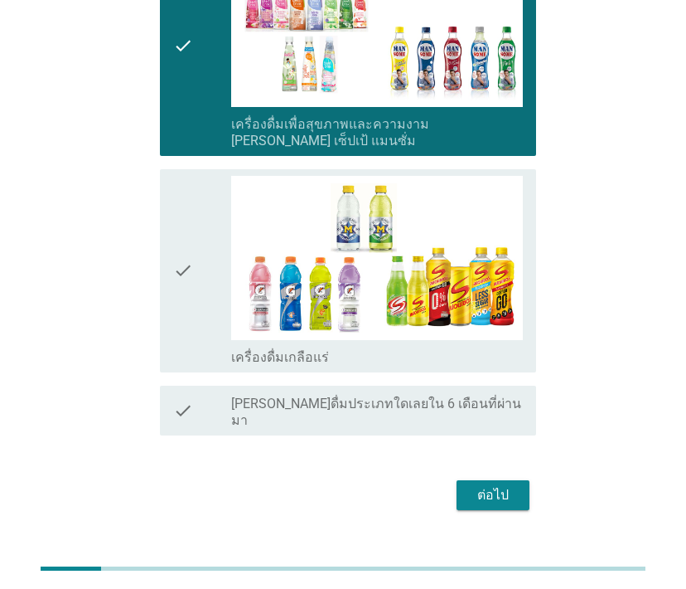
click at [483, 485] on div "ต่อไป" at bounding box center [493, 495] width 46 height 20
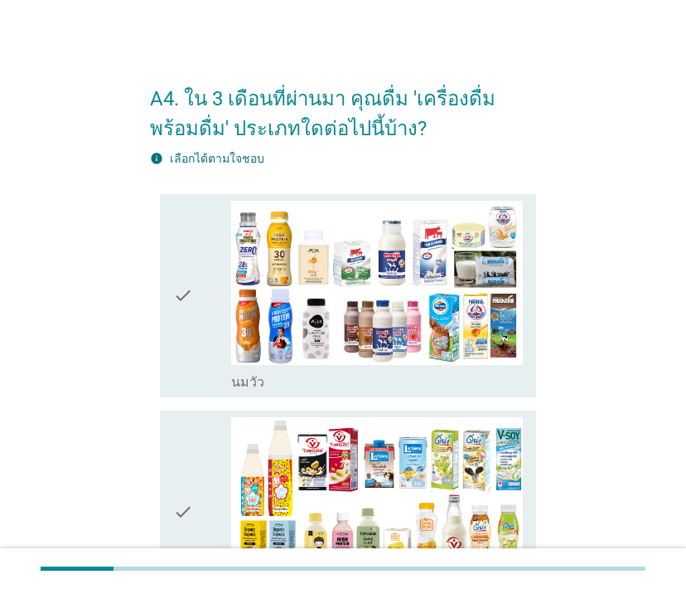
click at [181, 299] on icon "check" at bounding box center [183, 296] width 20 height 190
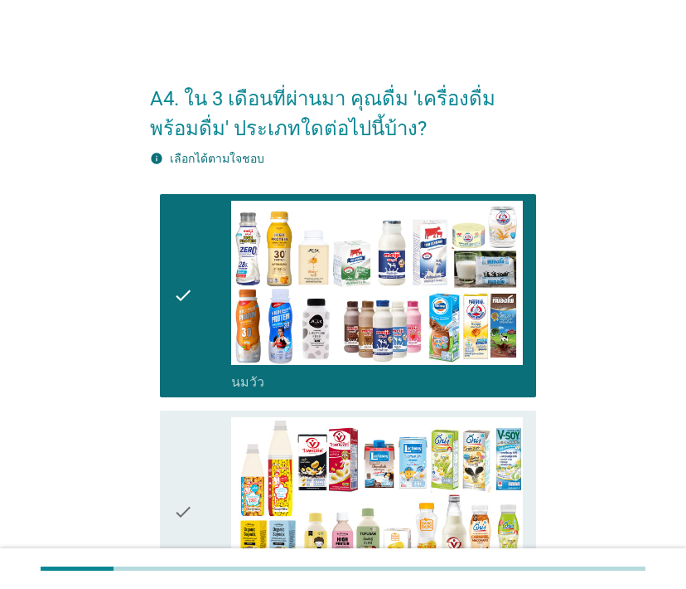
click at [191, 501] on icon "check" at bounding box center [183, 512] width 20 height 190
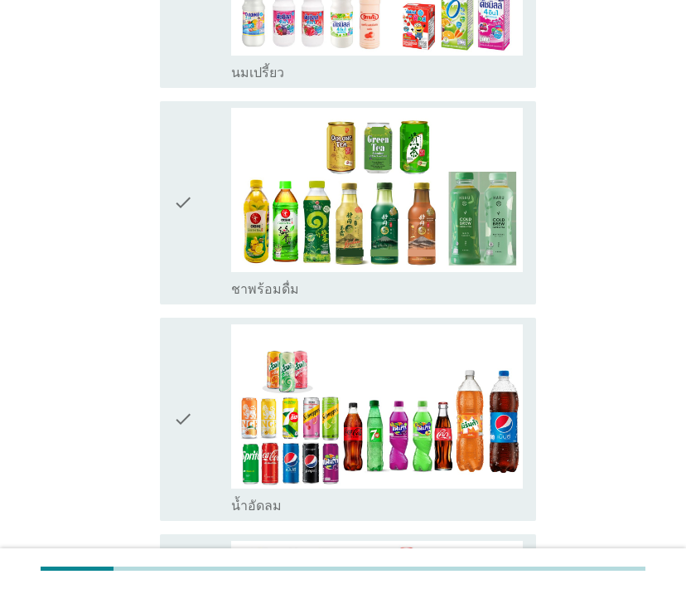
scroll to position [796, 0]
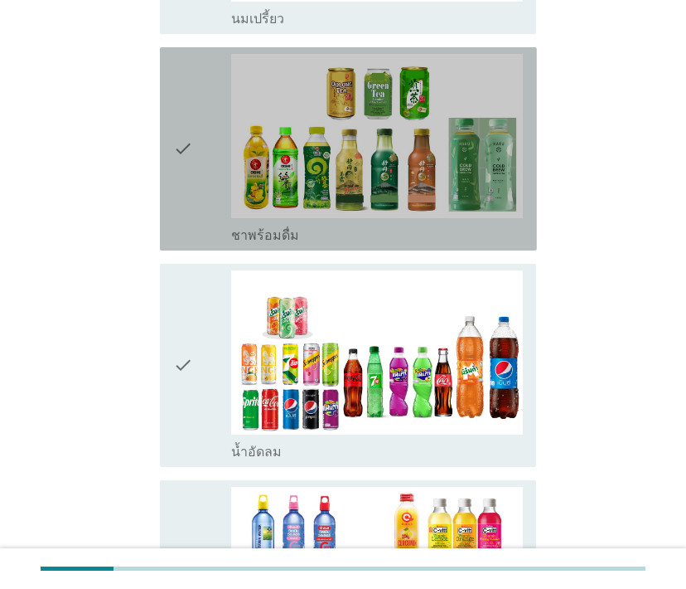
click at [181, 154] on icon "check" at bounding box center [183, 149] width 20 height 190
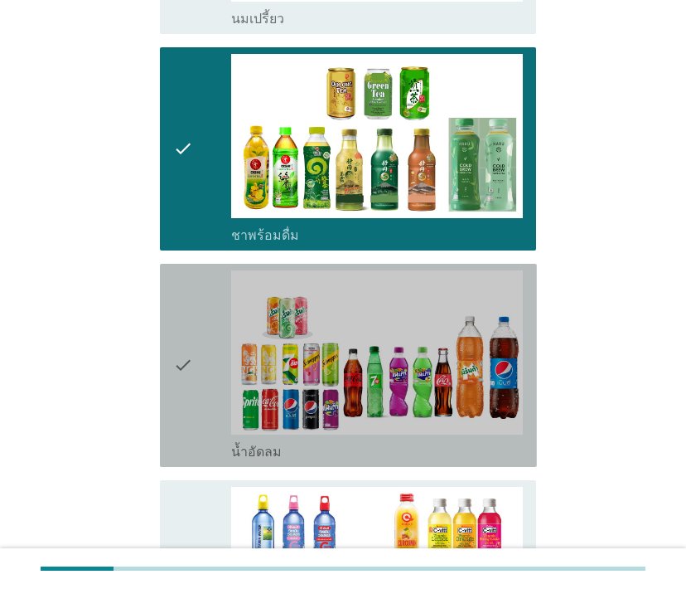
click at [195, 376] on div "check" at bounding box center [202, 365] width 58 height 190
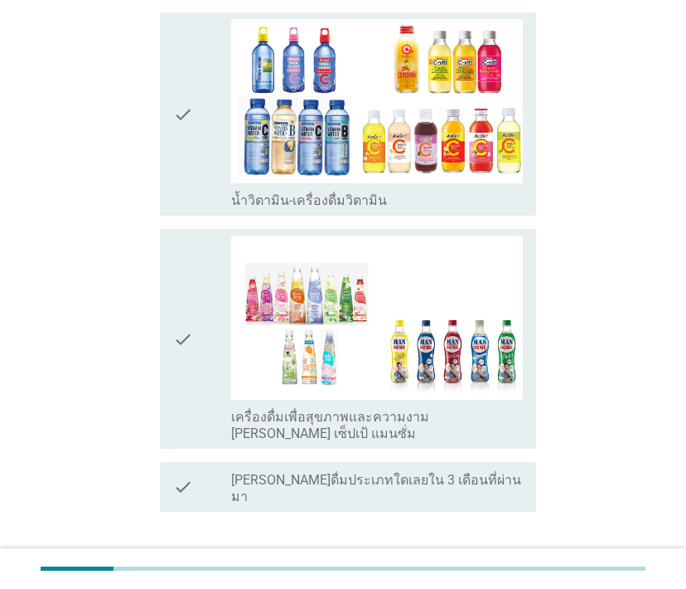
scroll to position [1340, 0]
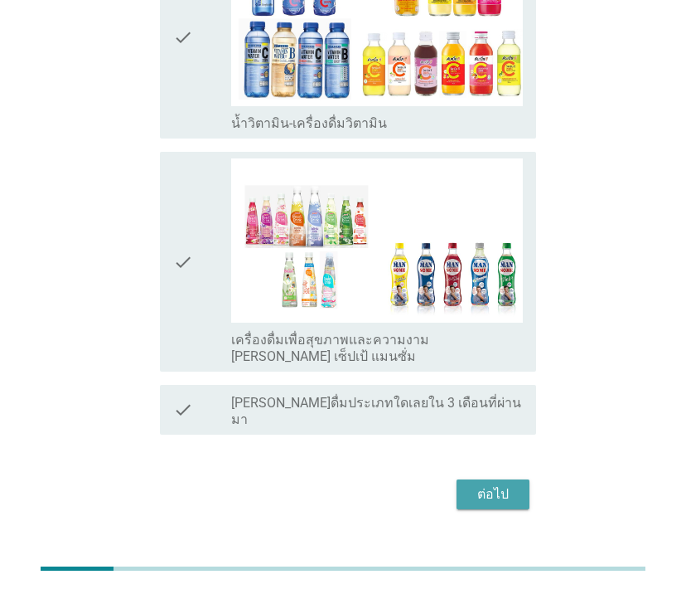
click at [519, 479] on button "ต่อไป" at bounding box center [493, 494] width 73 height 30
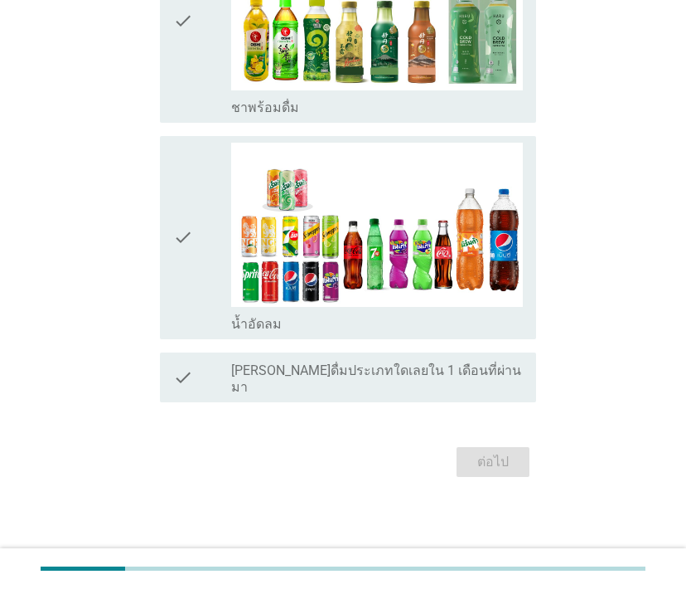
scroll to position [0, 0]
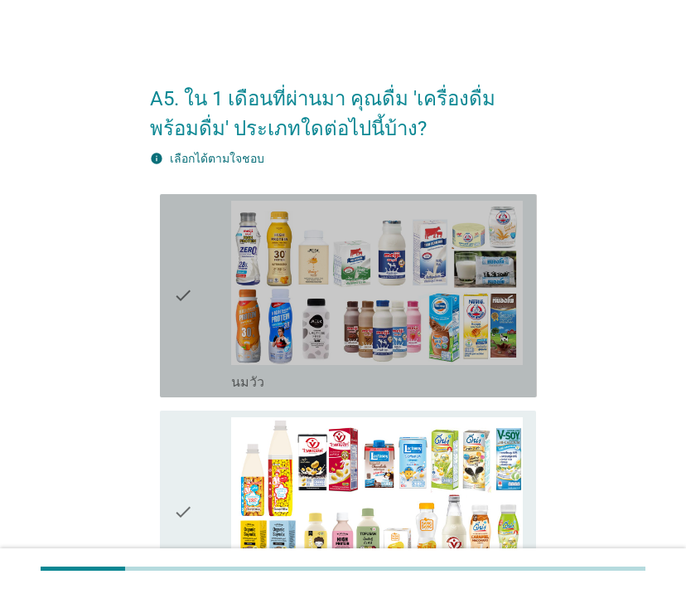
click at [196, 304] on div "check" at bounding box center [202, 296] width 58 height 190
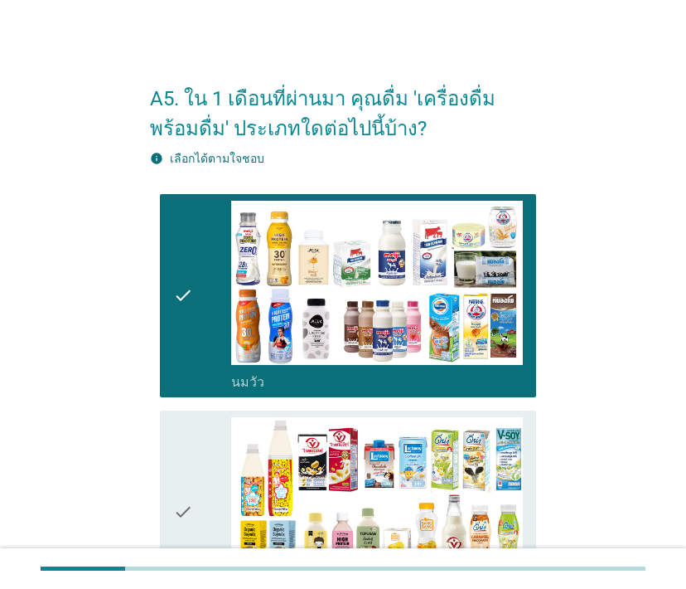
click at [185, 492] on icon "check" at bounding box center [183, 512] width 20 height 190
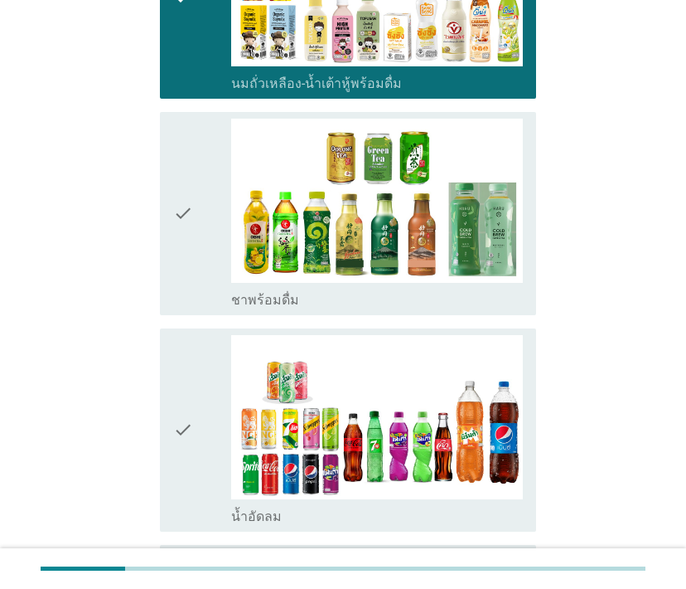
scroll to position [613, 0]
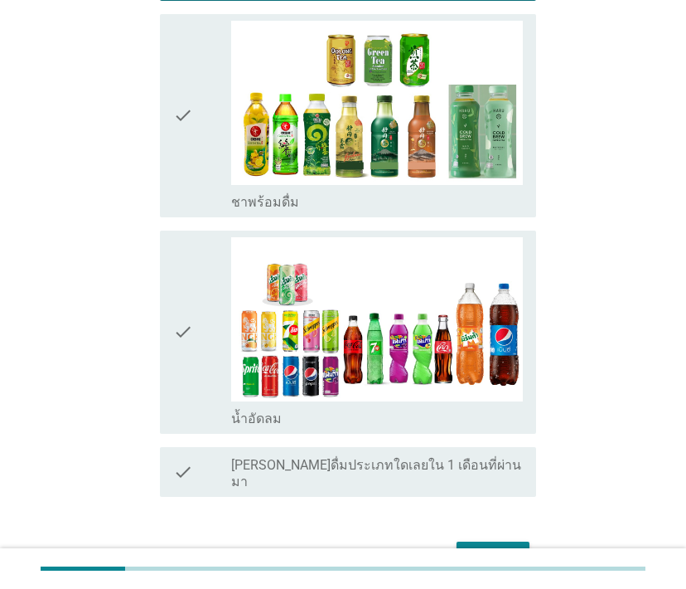
click at [166, 118] on div "check check_box ชาพร้อมดื่ม" at bounding box center [348, 115] width 377 height 203
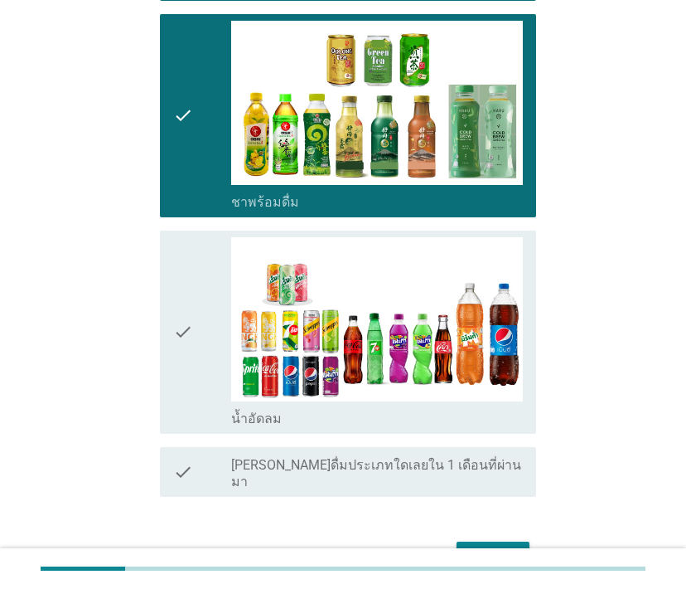
click at [171, 349] on div "check check_box น้ำอัดลม" at bounding box center [348, 331] width 377 height 203
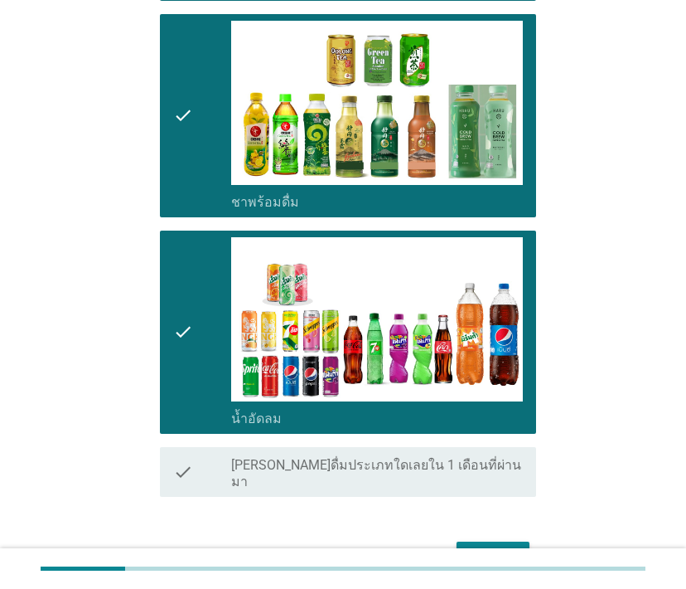
click at [496, 546] on div "ต่อไป" at bounding box center [493, 556] width 46 height 20
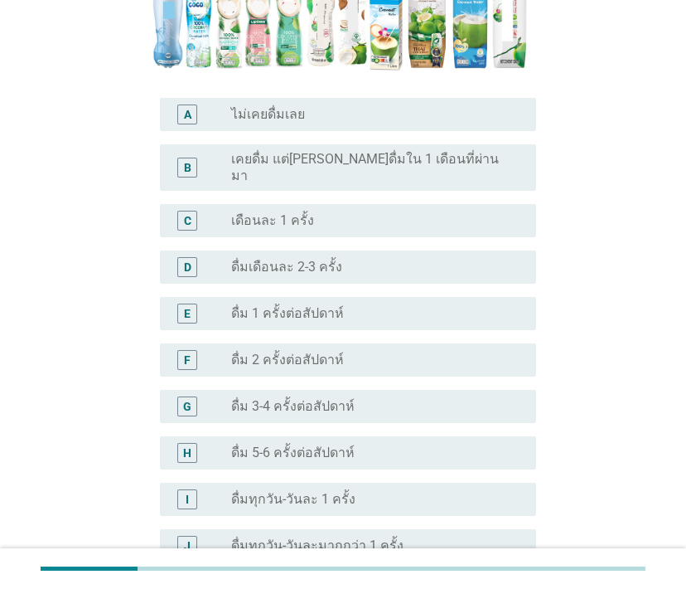
scroll to position [429, 0]
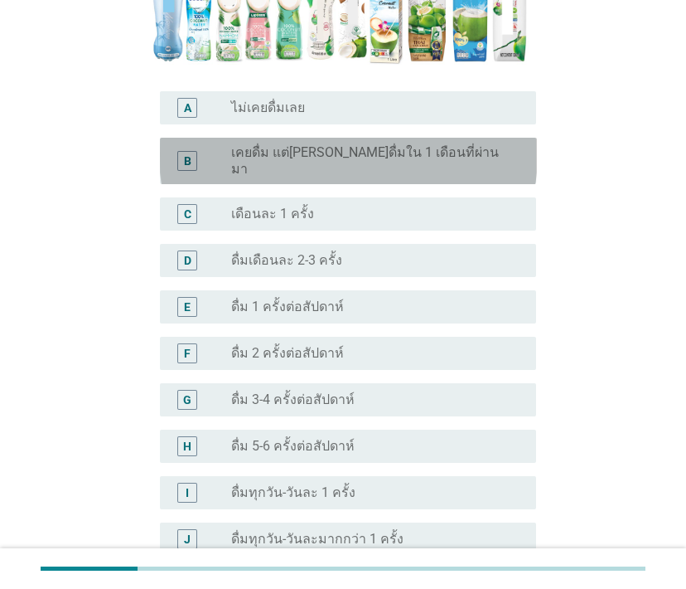
click at [296, 151] on label "เคยดื่ม แต่[PERSON_NAME]ดื่มใน 1 เดือนที่ผ่านมา" at bounding box center [370, 160] width 279 height 33
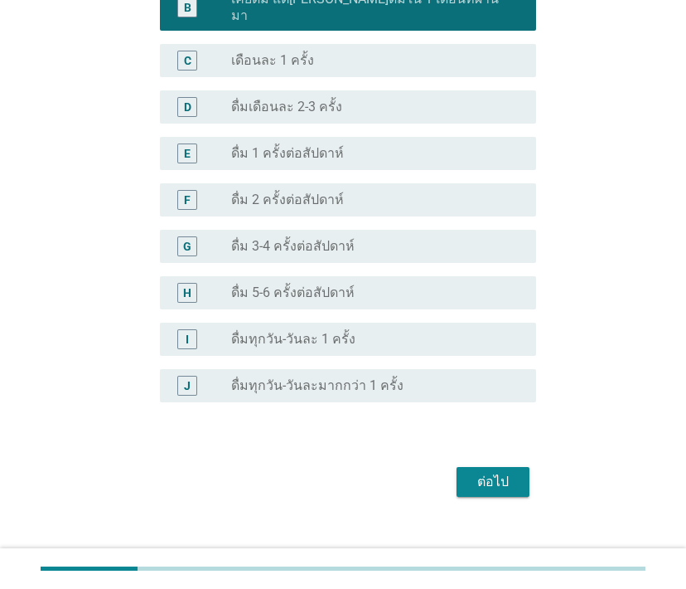
scroll to position [589, 0]
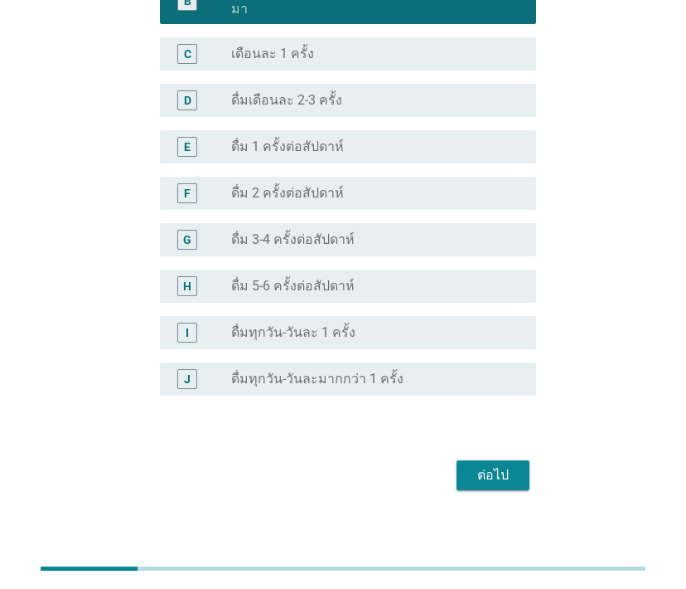
click at [484, 465] on div "ต่อไป" at bounding box center [493, 475] width 46 height 20
